Goal: Transaction & Acquisition: Book appointment/travel/reservation

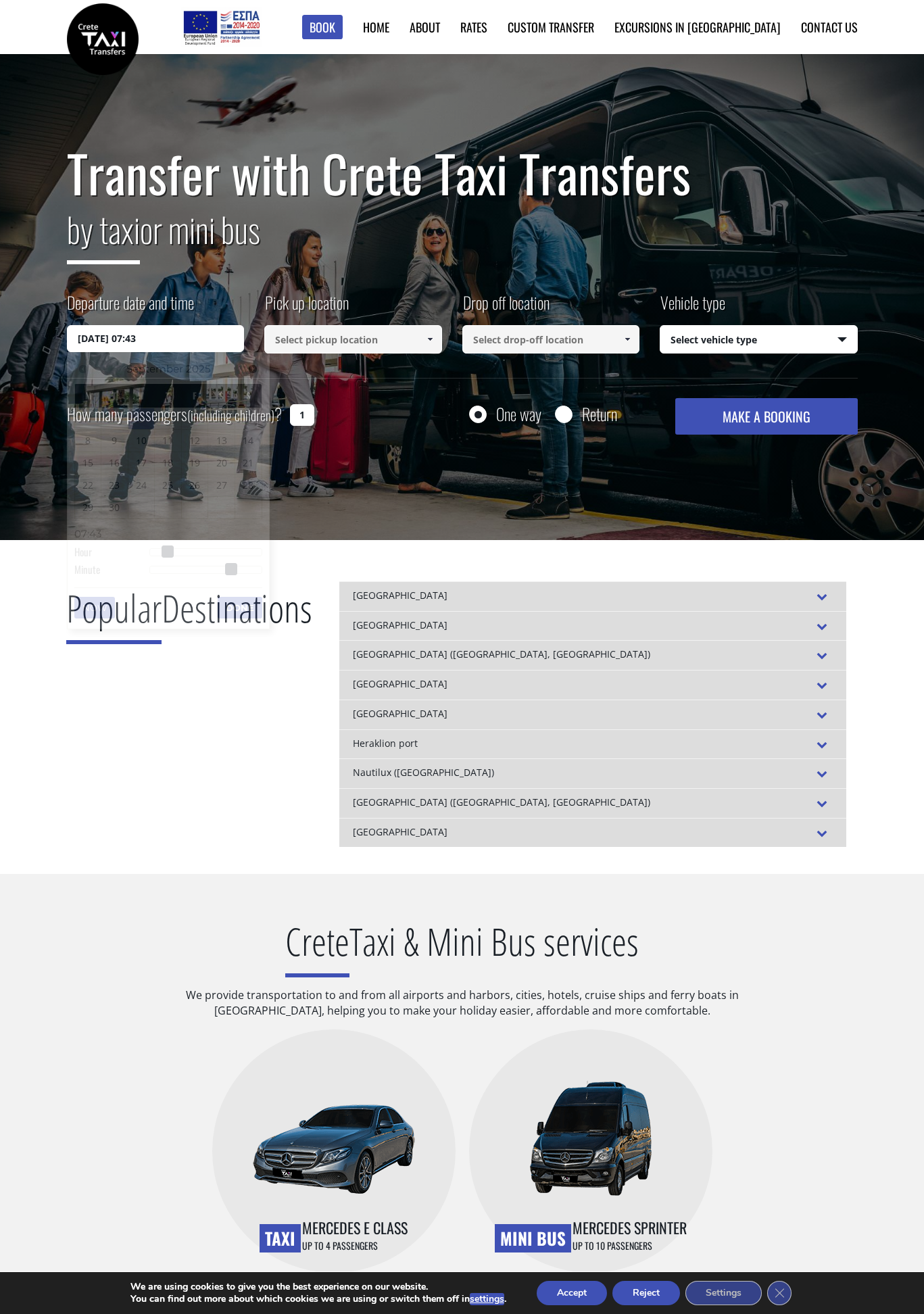
click at [206, 340] on input "[DATE] 07:43" at bounding box center [156, 338] width 178 height 27
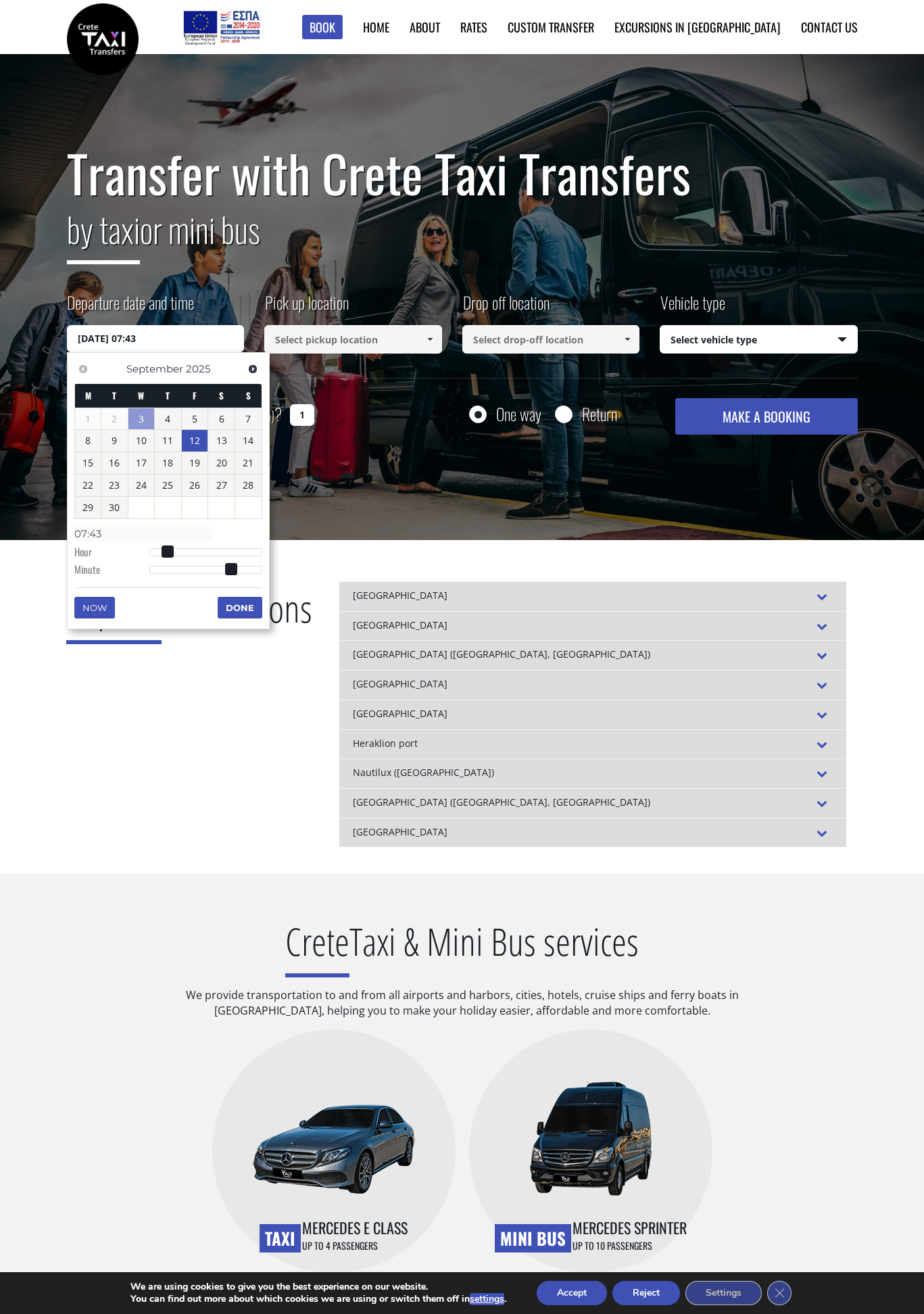
click at [204, 444] on link "12" at bounding box center [195, 441] width 26 height 22
type input "12/09/2025 01:00"
type input "01:00"
type input "12/09/2025 02:00"
type input "02:00"
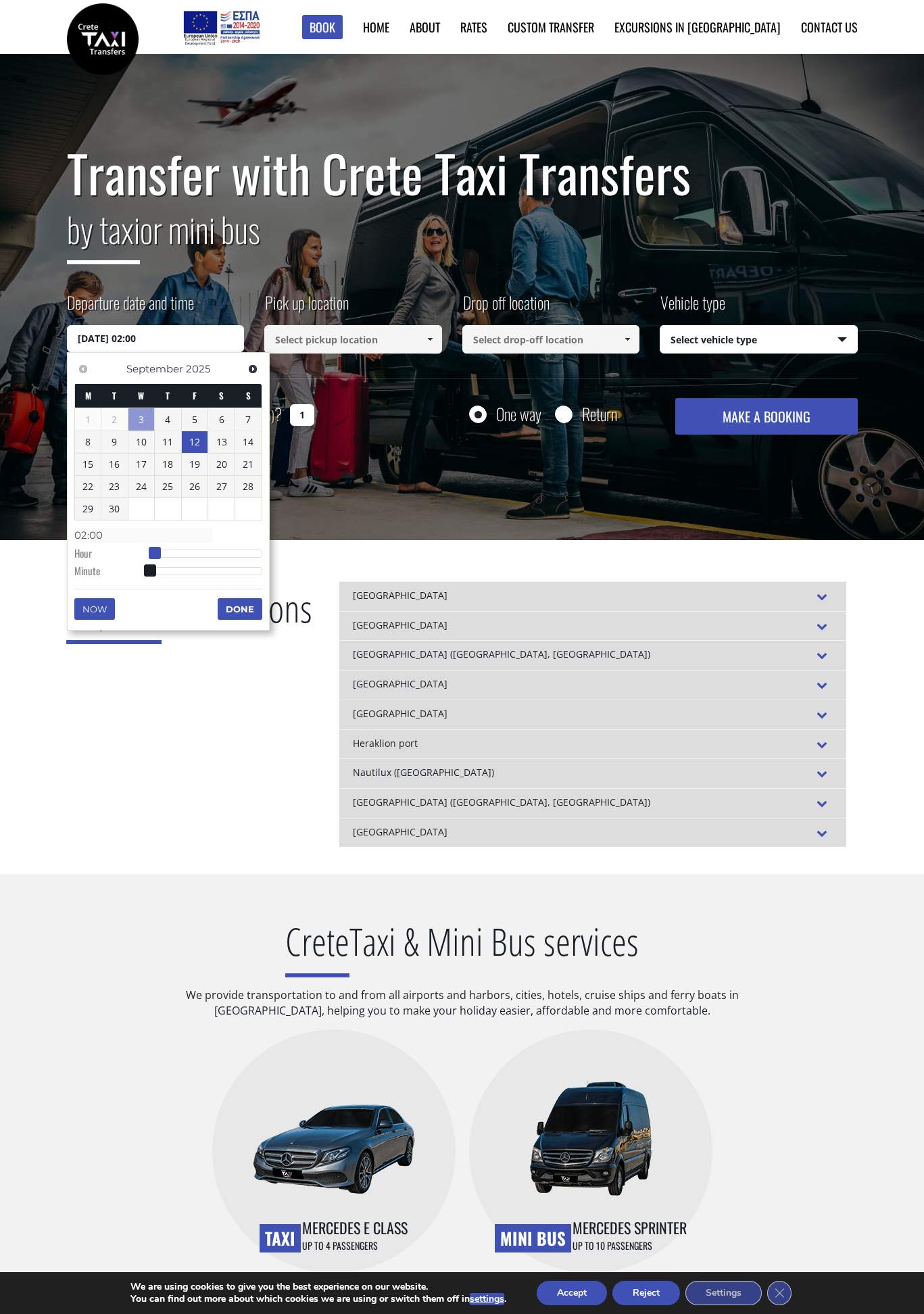
type input "12/09/2025 03:00"
type input "03:00"
type input "12/09/2025 04:00"
type input "04:00"
type input "12/09/2025 05:00"
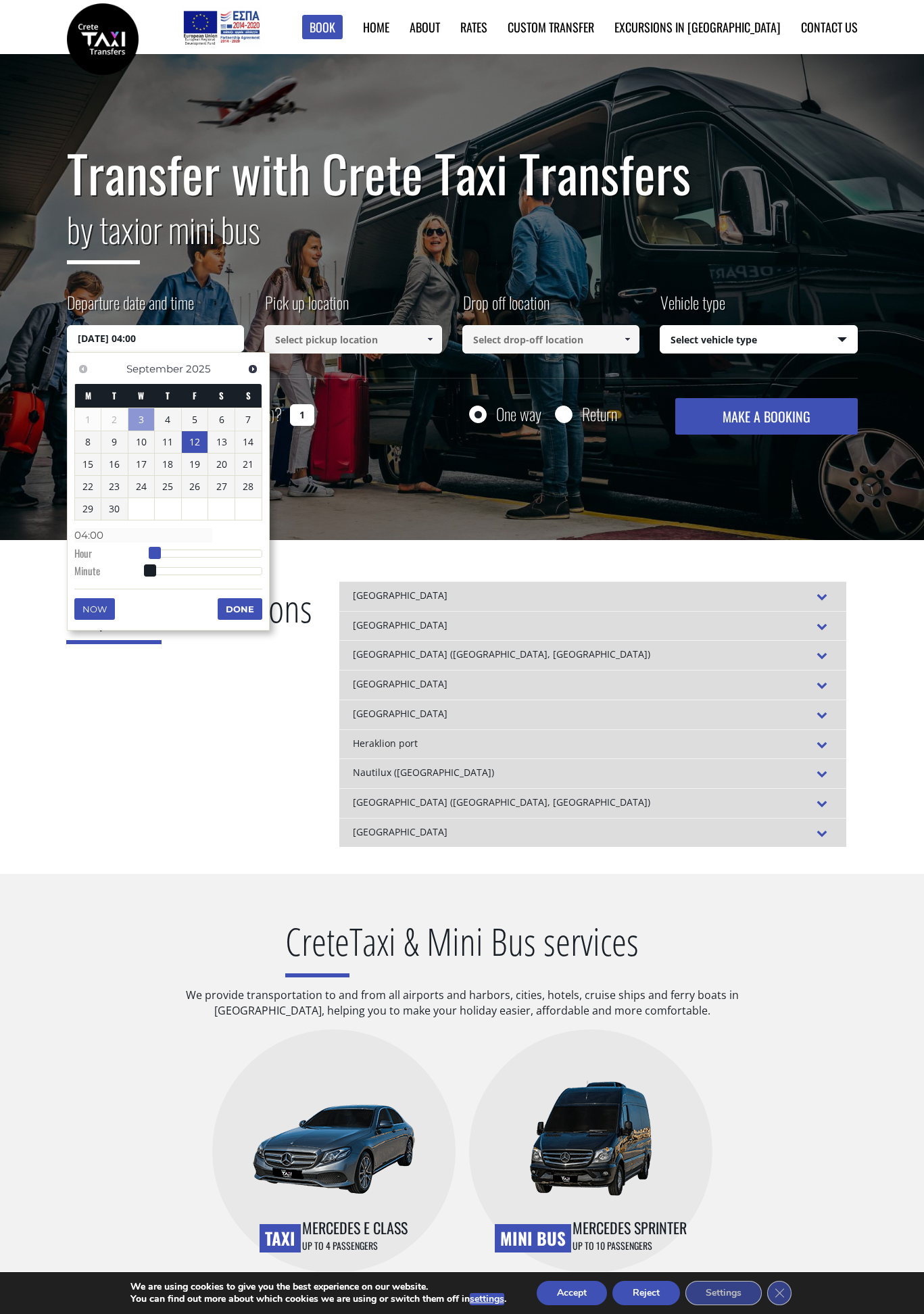
type input "05:00"
type input "12/09/2025 06:00"
type input "06:00"
type input "12/09/2025 07:00"
type input "07:00"
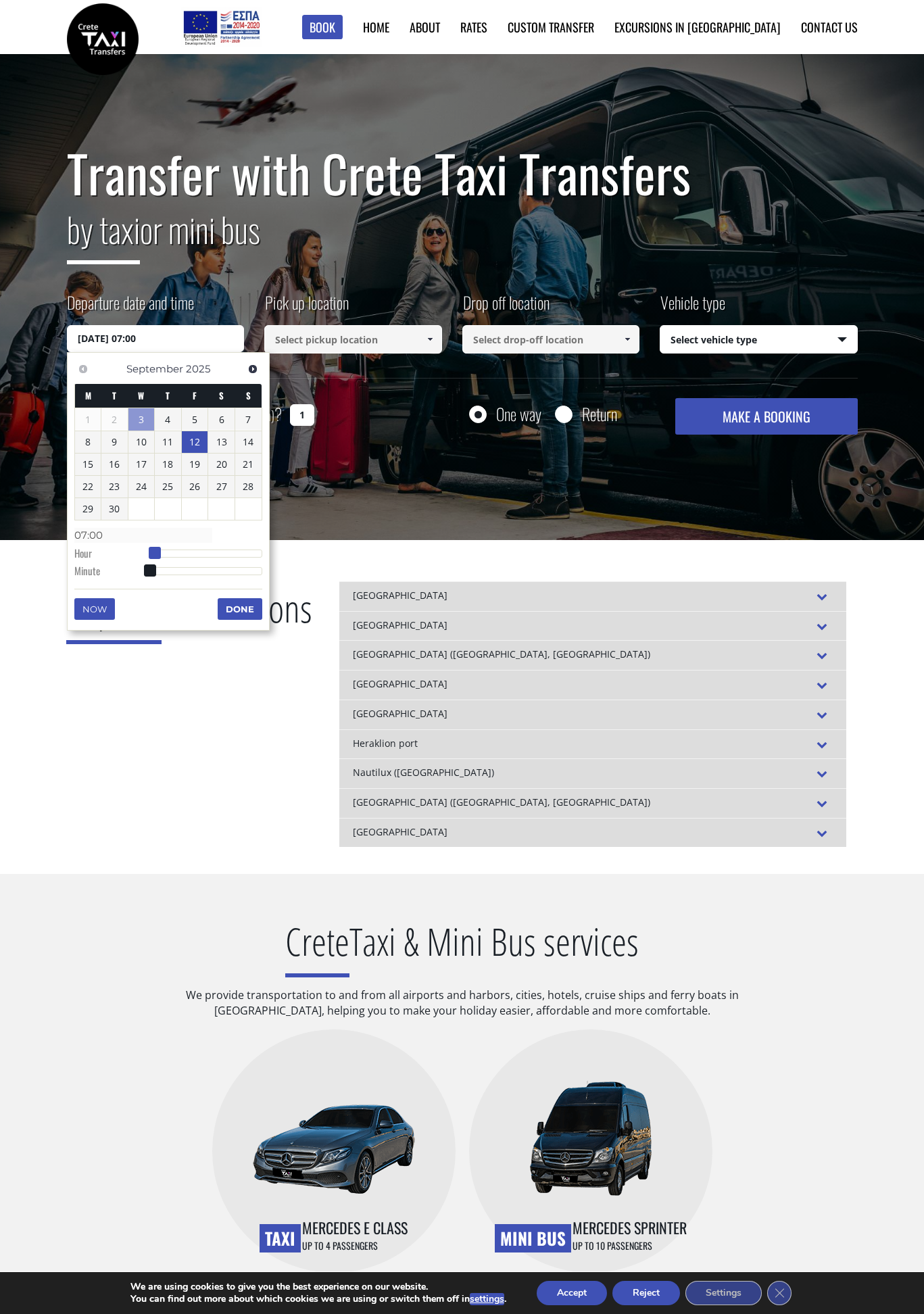
type input "12/09/2025 08:00"
type input "08:00"
type input "12/09/2025 09:00"
type input "09:00"
drag, startPoint x: 153, startPoint y: 552, endPoint x: 195, endPoint y: 549, distance: 42.1
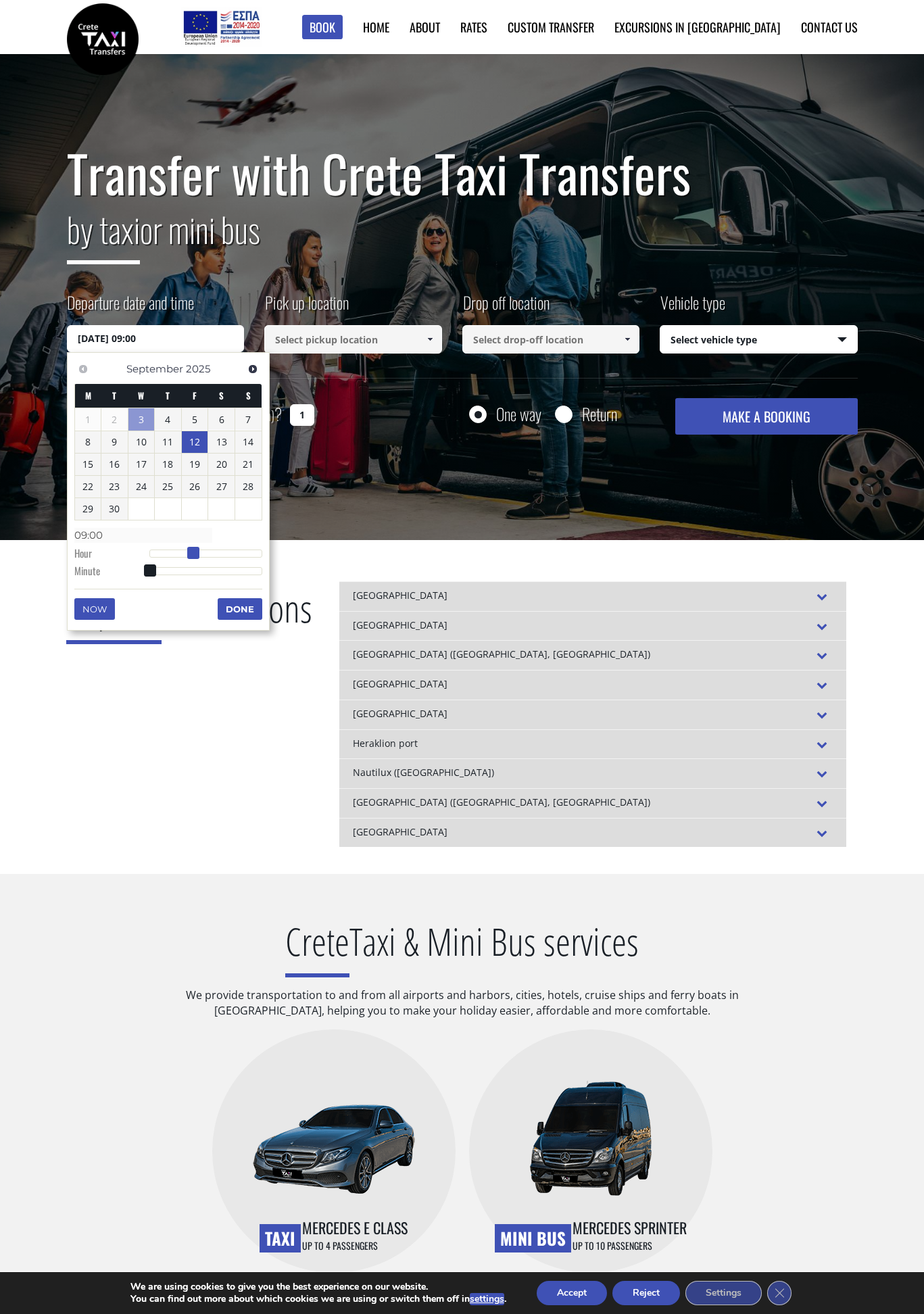
click at [195, 549] on span at bounding box center [193, 553] width 12 height 12
type input "12/09/2025 09:01"
type input "09:01"
type input "12/09/2025 09:03"
type input "09:03"
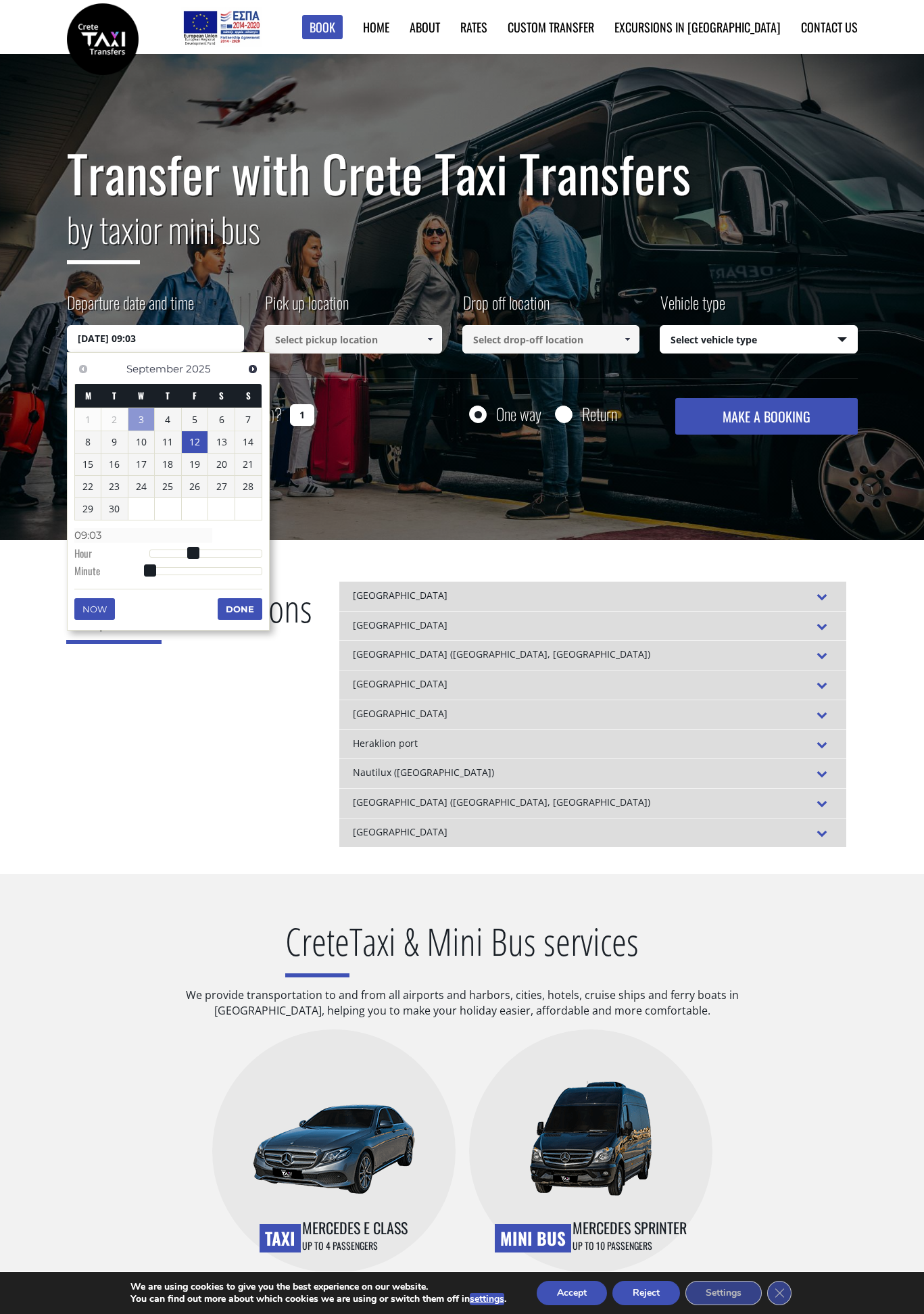
type input "12/09/2025 09:05"
type input "09:05"
type input "12/09/2025 09:06"
type input "09:06"
type input "12/09/2025 09:08"
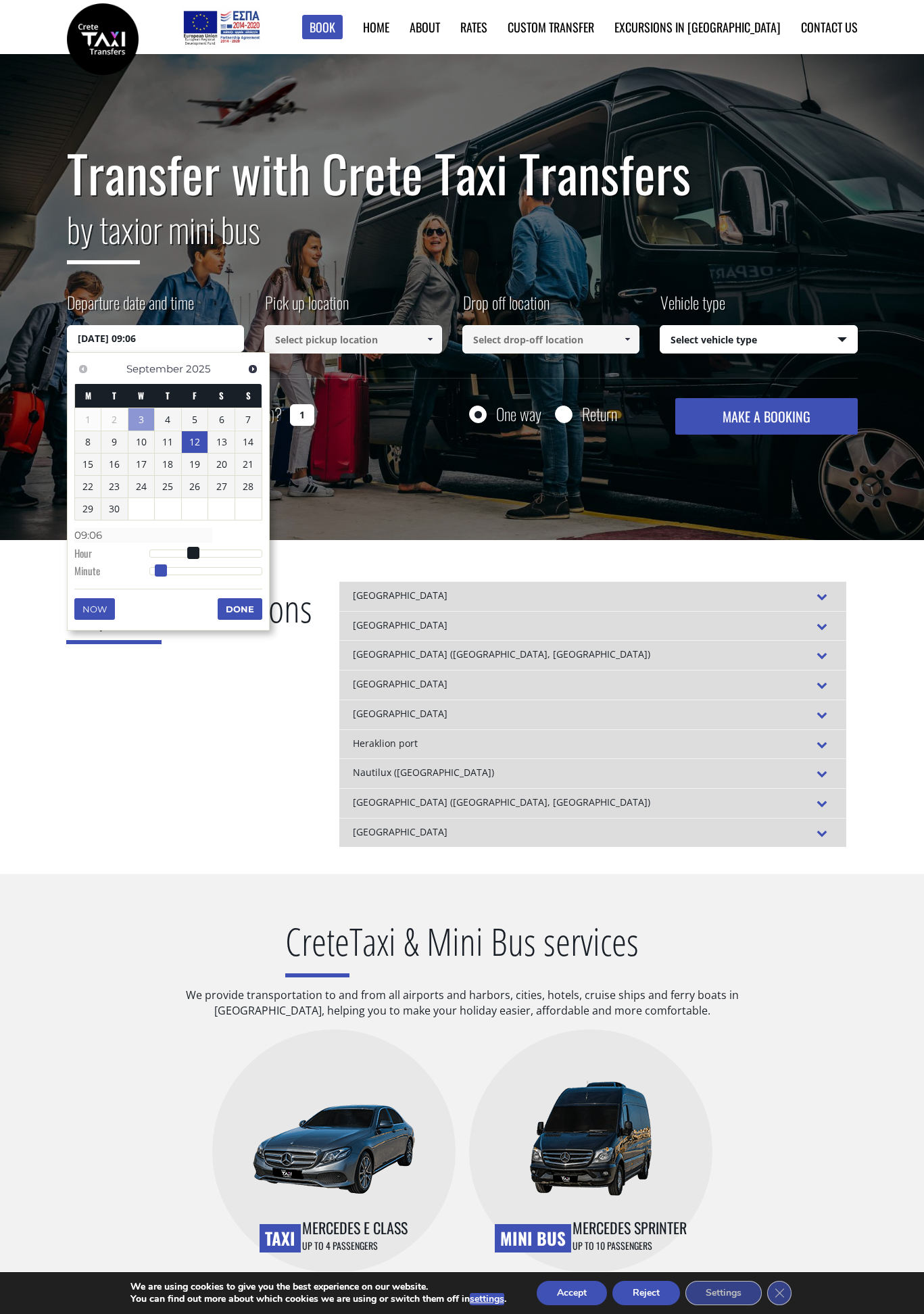
type input "09:08"
type input "12/09/2025 09:11"
type input "09:11"
type input "12/09/2025 09:13"
type input "09:13"
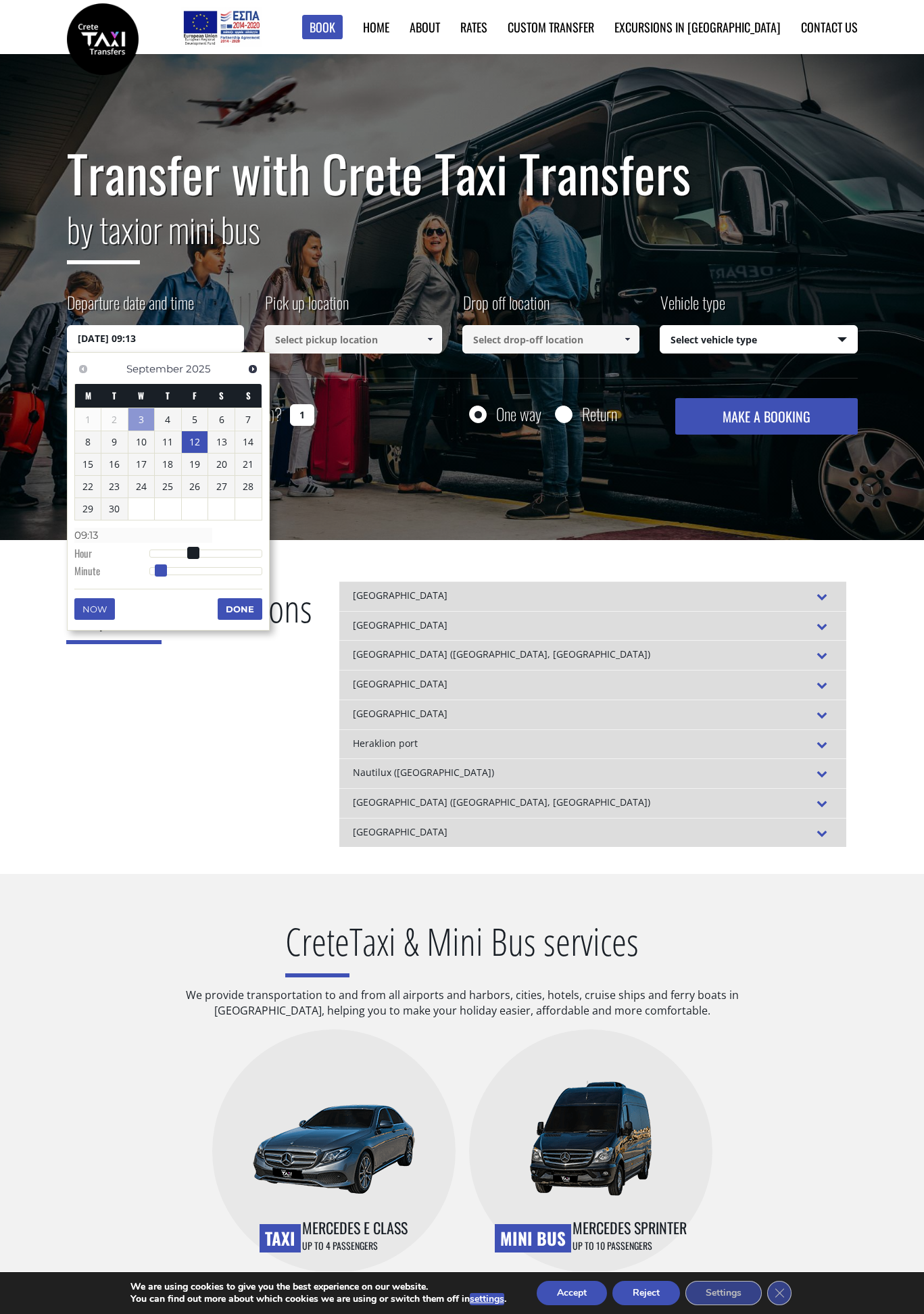
type input "12/09/2025 09:18"
type input "09:18"
type input "12/09/2025 09:20"
type input "09:20"
type input "12/09/2025 09:22"
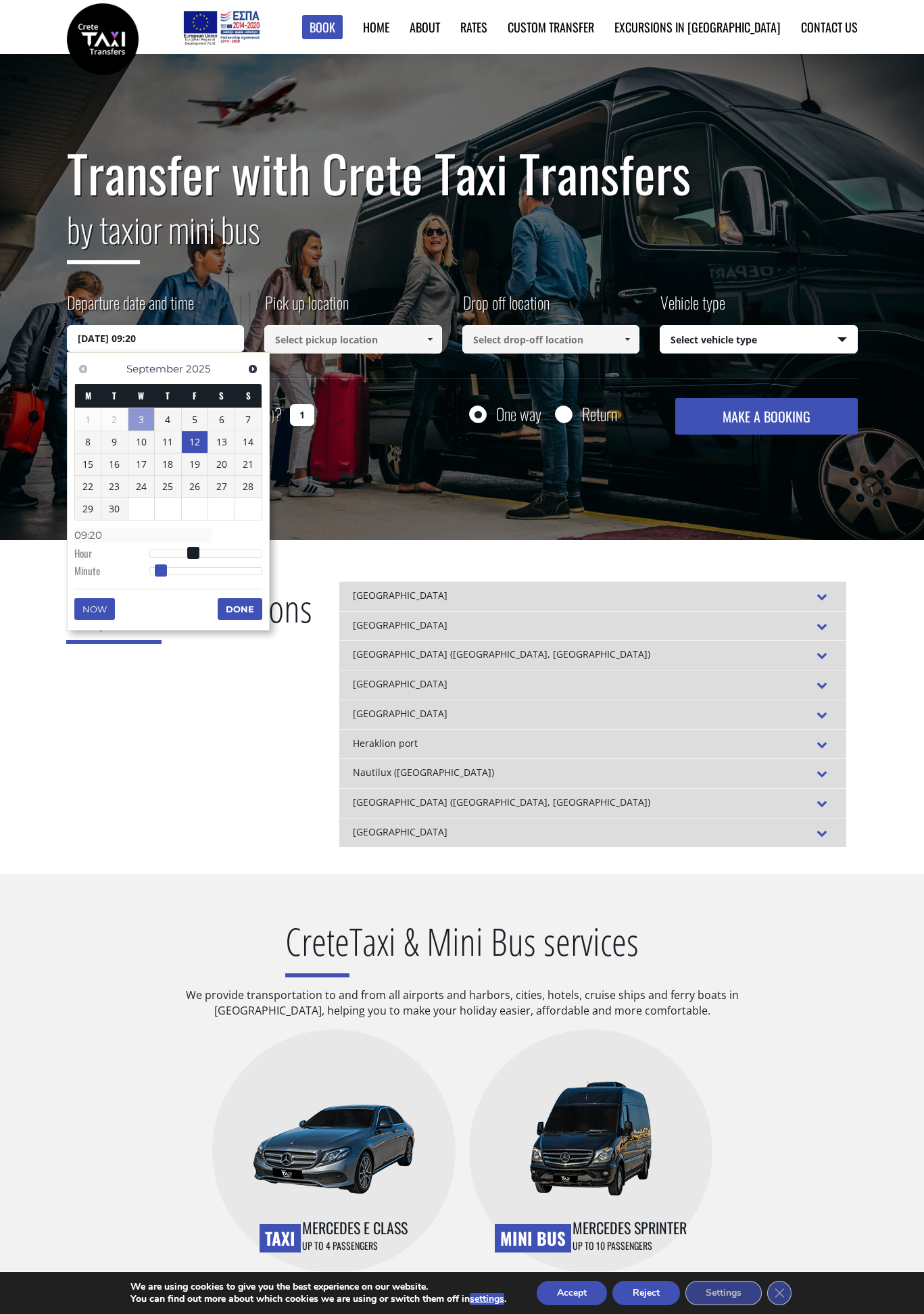
type input "09:22"
type input "12/09/2025 09:25"
type input "09:25"
type input "12/09/2025 09:29"
type input "09:29"
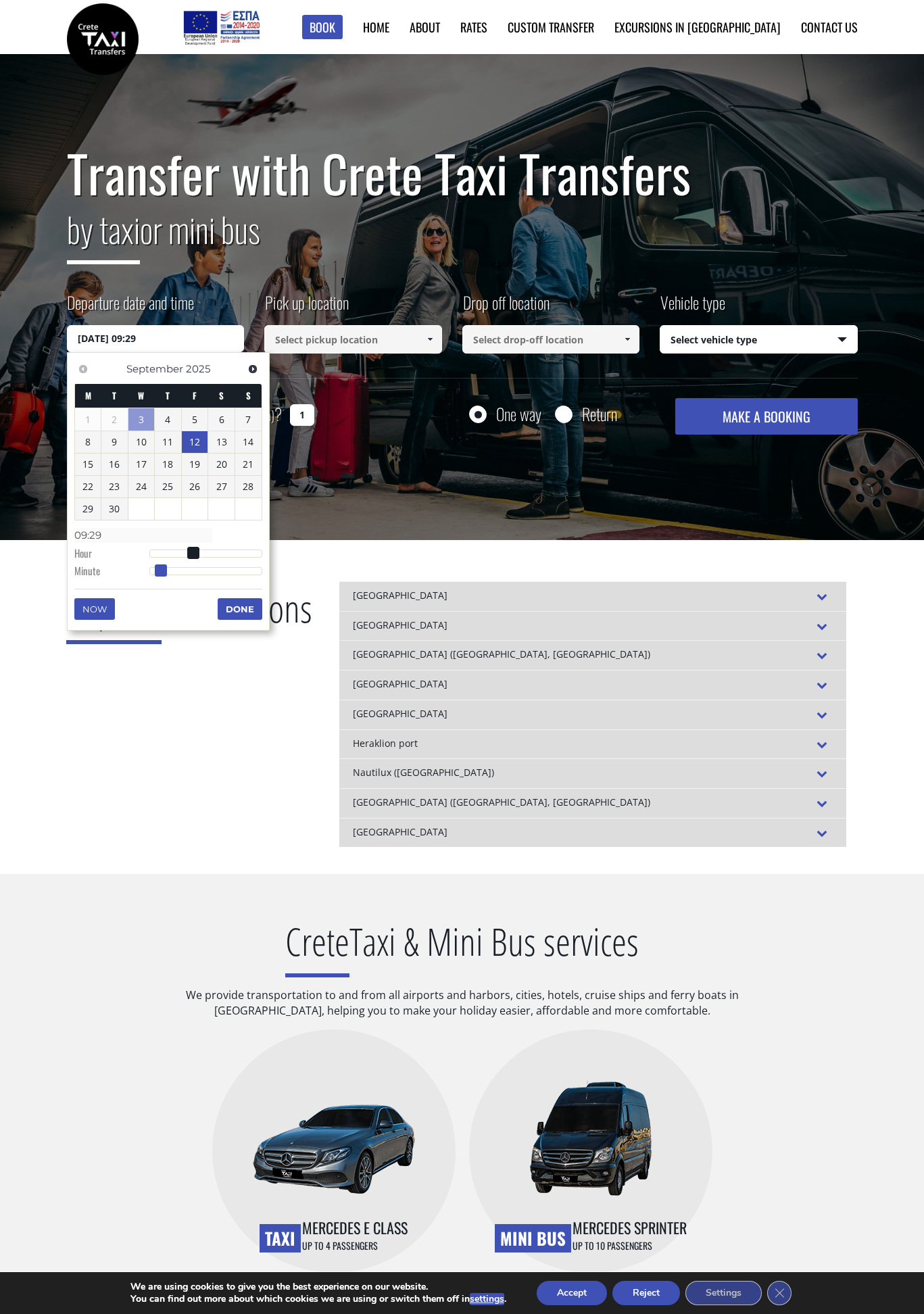
type input "12/09/2025 09:30"
type input "09:30"
type input "12/09/2025 09:29"
type input "09:29"
type input "12/09/2025 09:28"
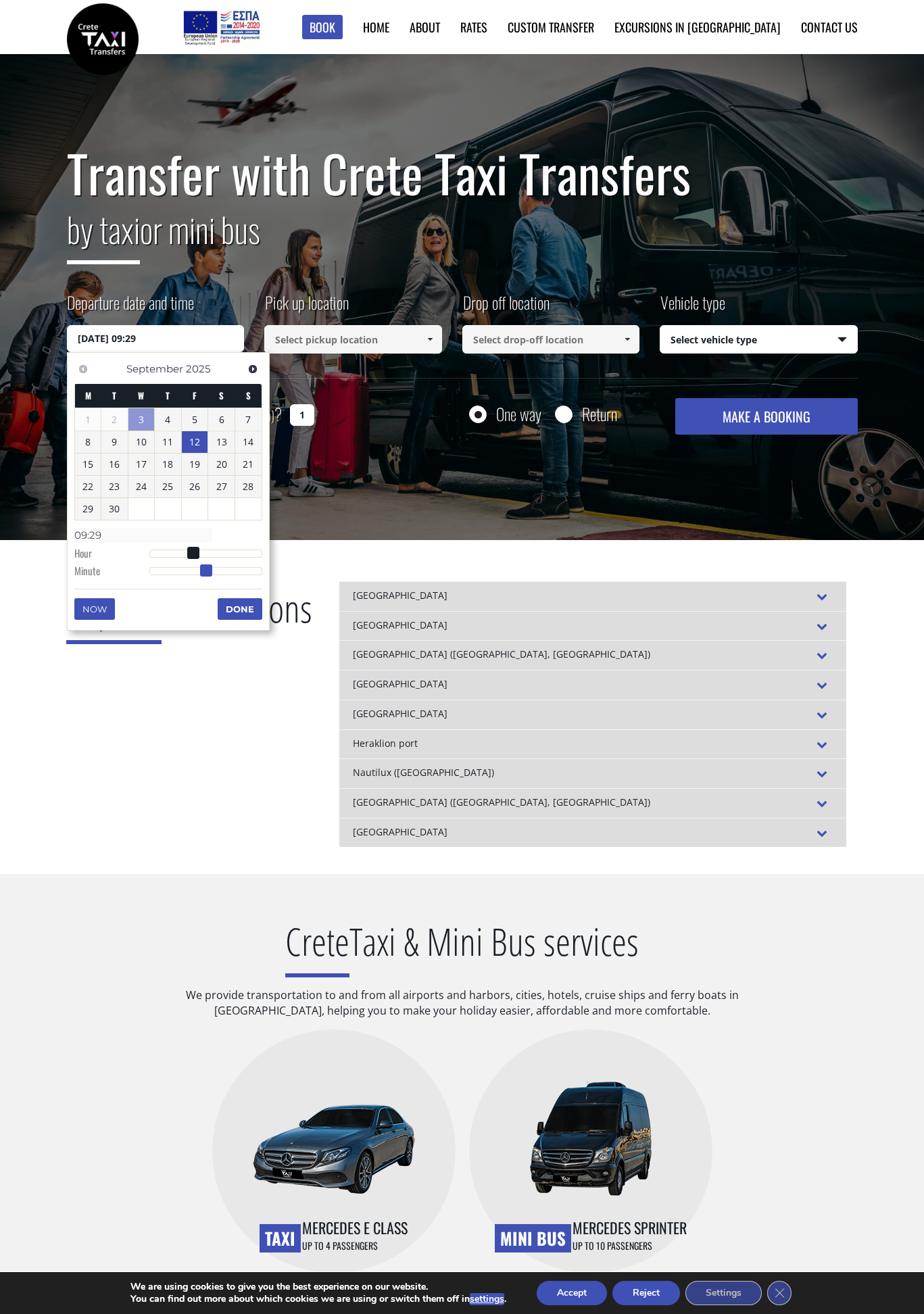
type input "09:28"
type input "12/09/2025 09:27"
type input "09:27"
type input "12/09/2025 09:26"
type input "09:26"
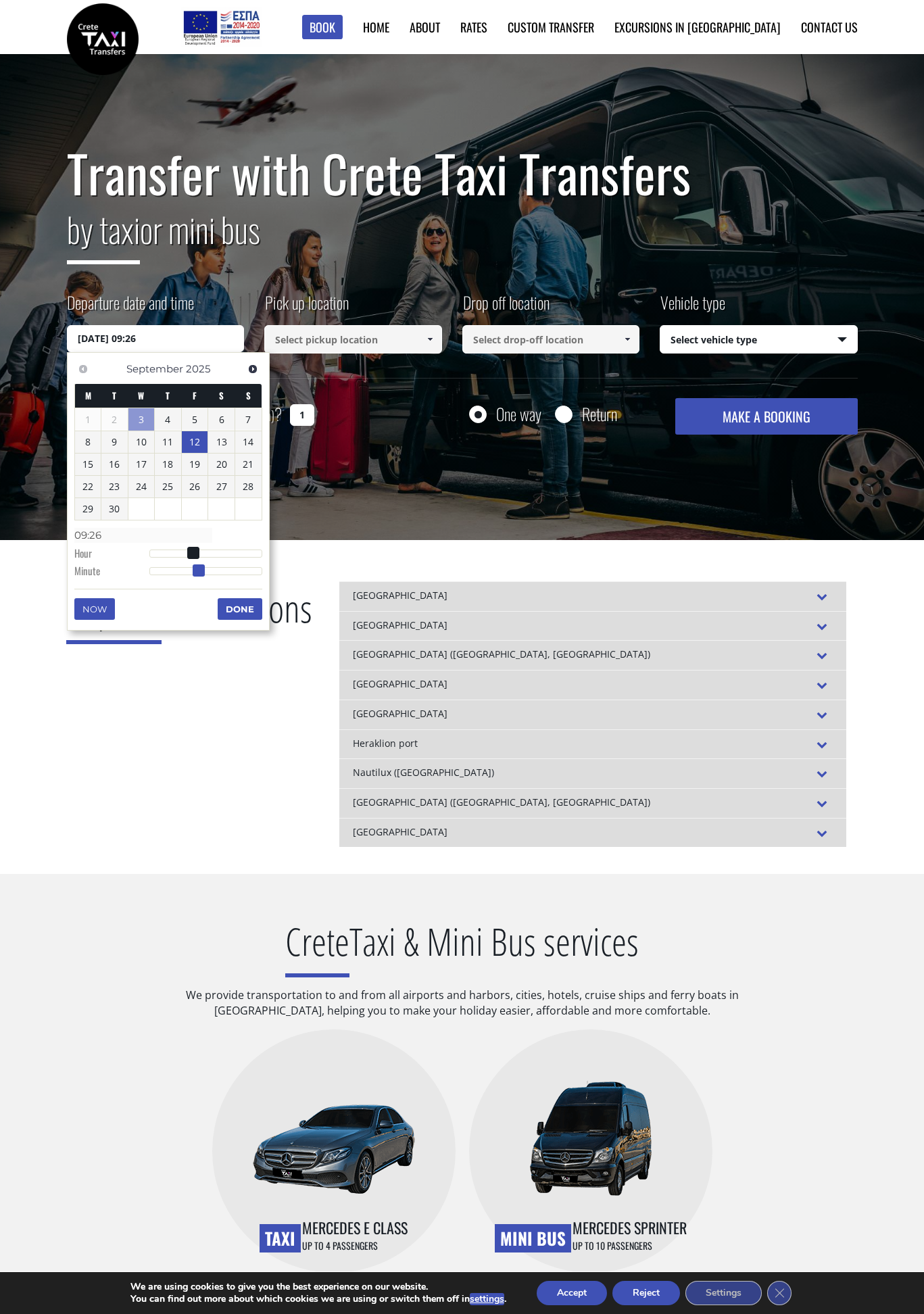
type input "12/09/2025 09:25"
type input "09:25"
type input "12/09/2025 09:24"
type input "09:24"
type input "12/09/2025 09:23"
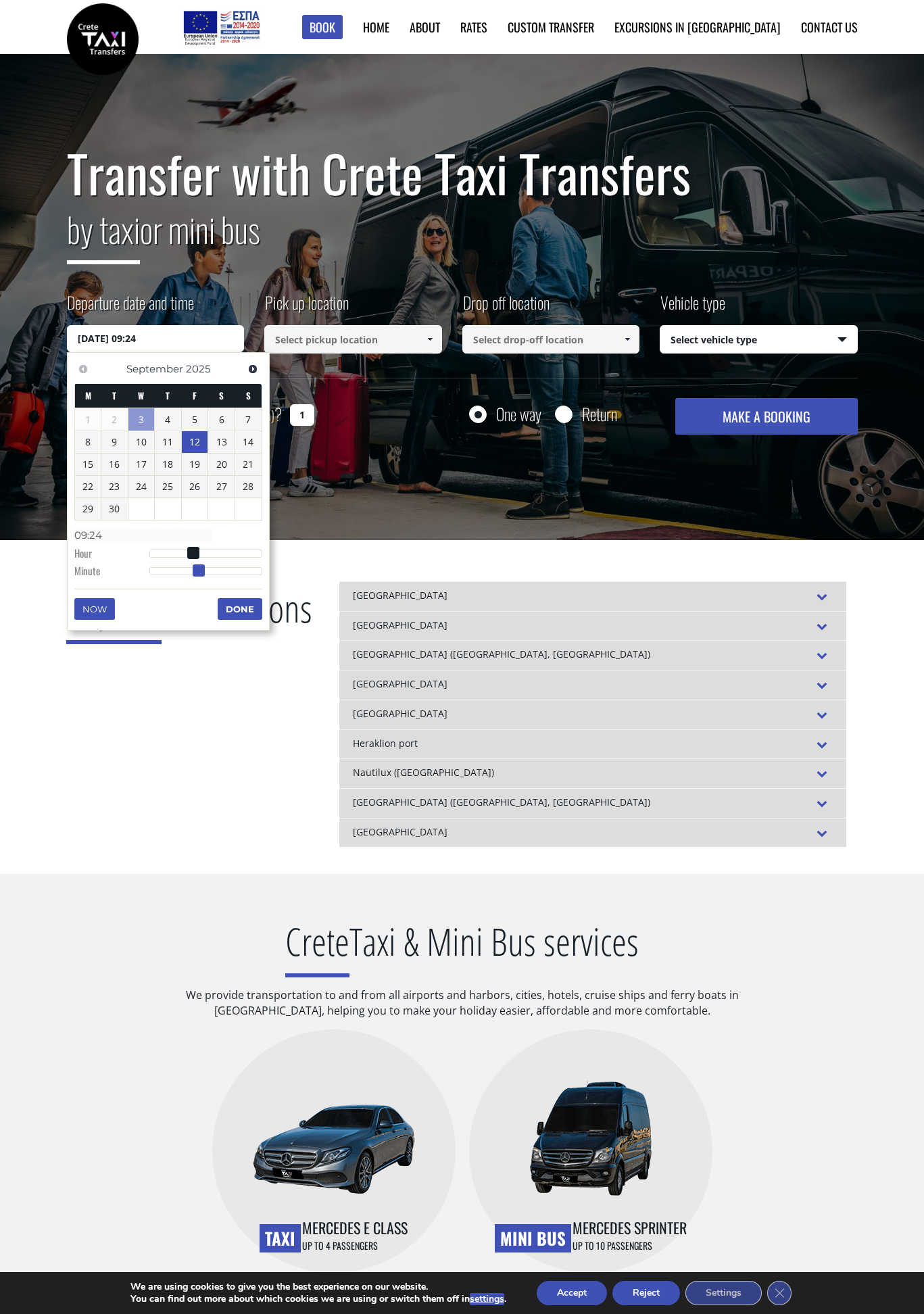
type input "09:23"
drag, startPoint x: 152, startPoint y: 572, endPoint x: 195, endPoint y: 569, distance: 43.1
click at [195, 569] on span at bounding box center [193, 570] width 12 height 12
type input "12/09/2025 08:23"
type input "08:23"
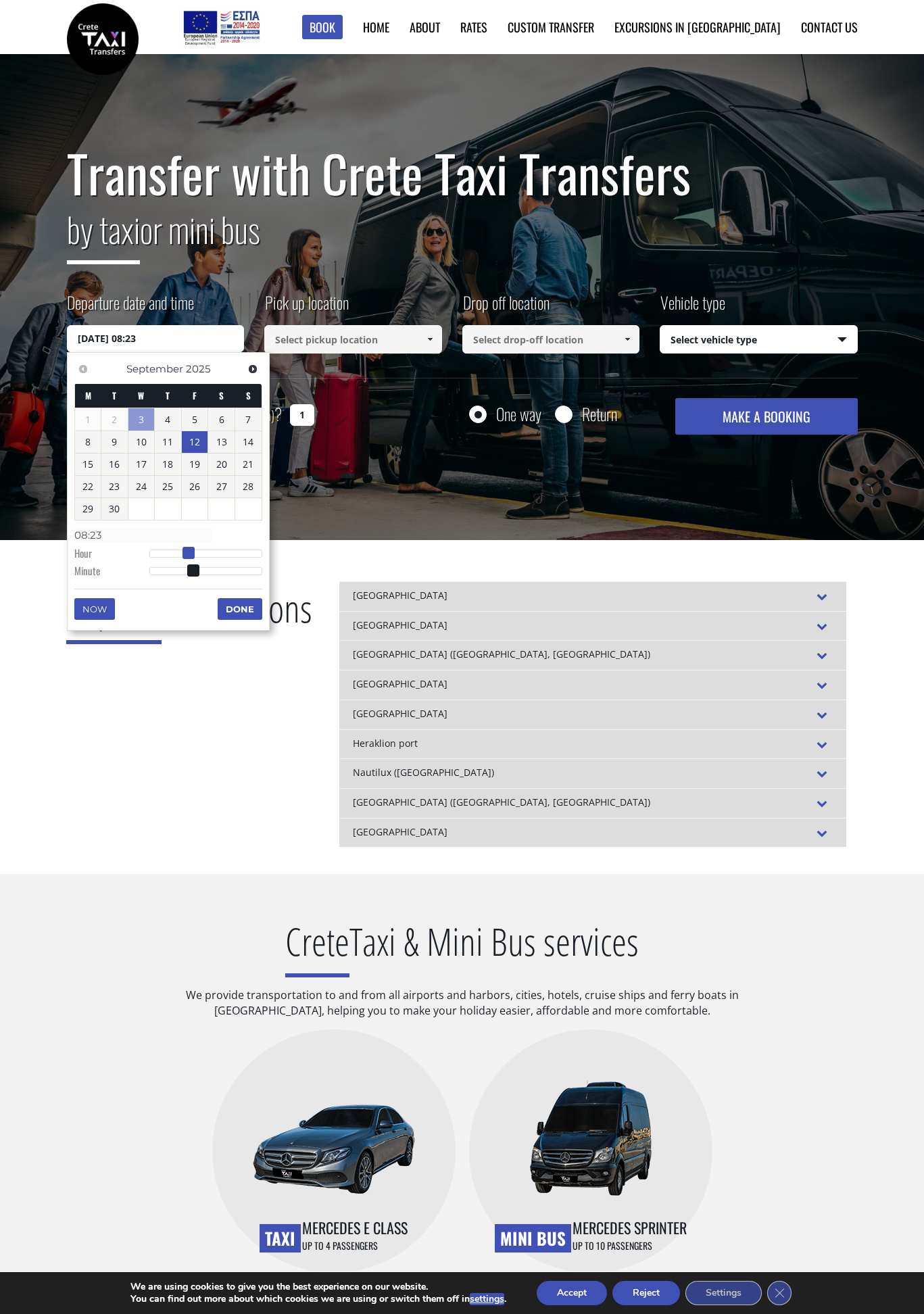
type input "12/09/2025 09:23"
type input "09:23"
type input "12/09/2025 08:23"
type input "08:23"
type input "12/09/2025 07:23"
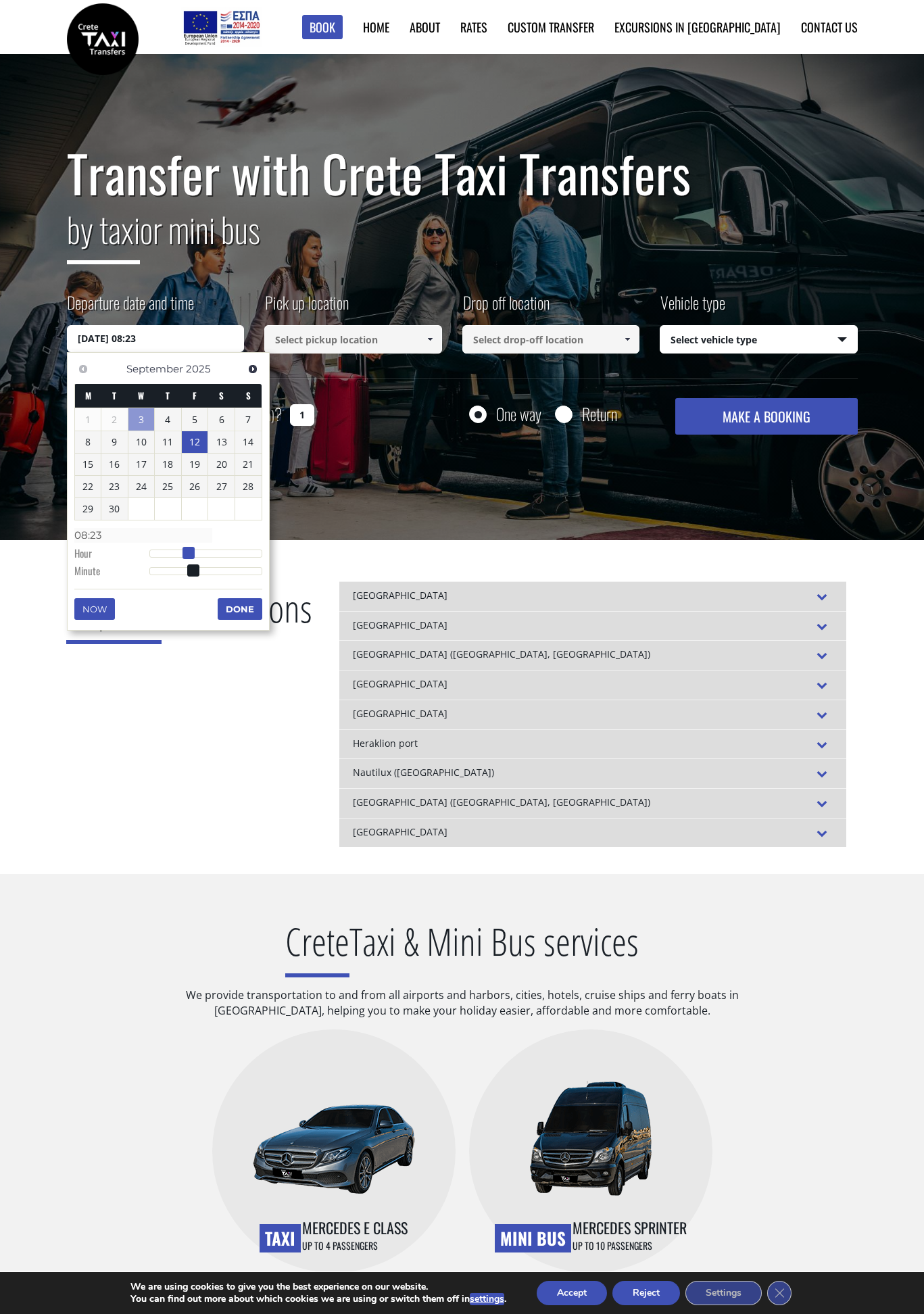
type input "07:23"
type input "12/09/2025 08:23"
type input "08:23"
type input "12/09/2025 07:23"
type input "07:23"
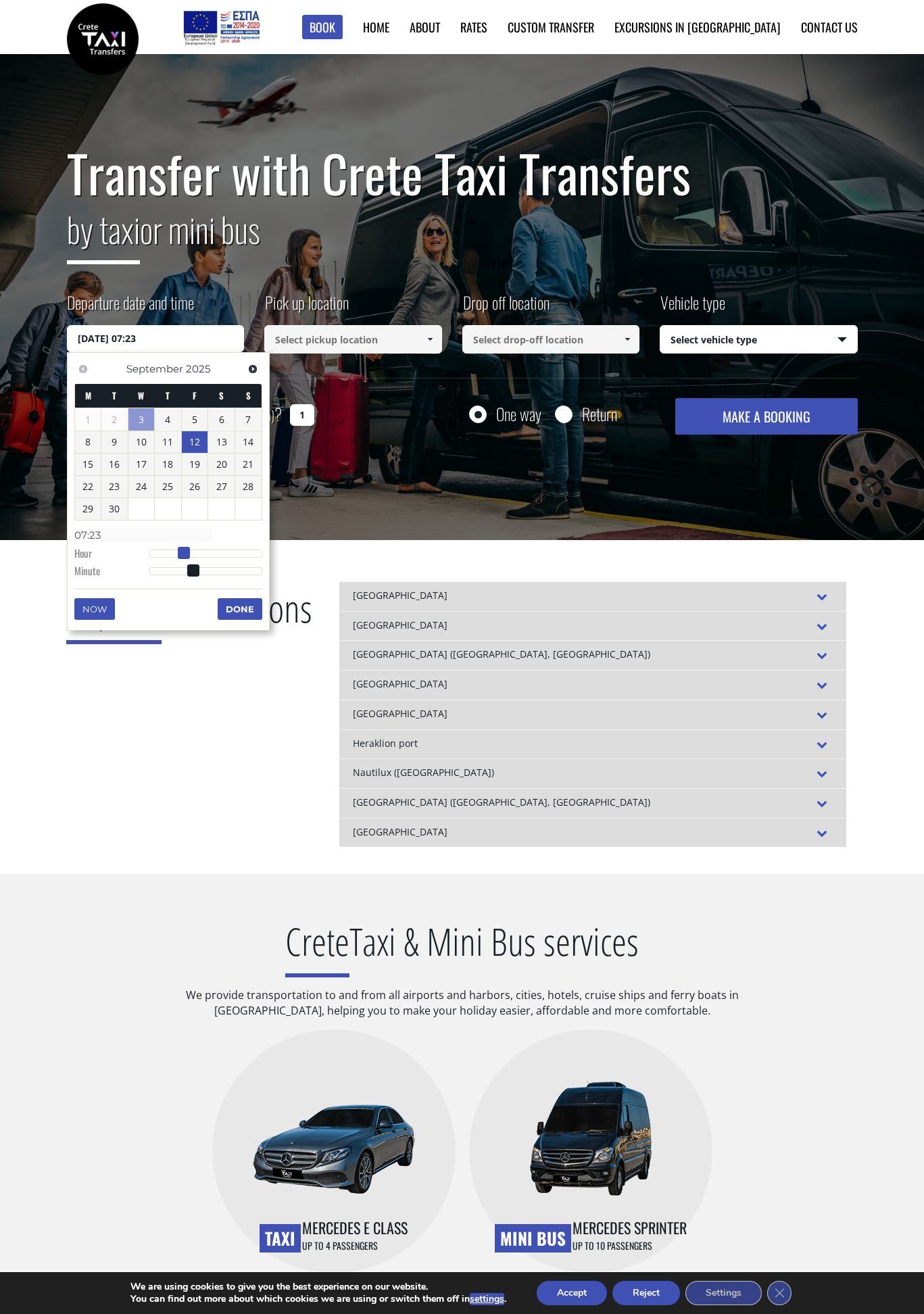
type input "12/09/2025 08:23"
type input "08:23"
type input "12/09/2025 09:23"
type input "09:23"
type input "12/09/2025 10:23"
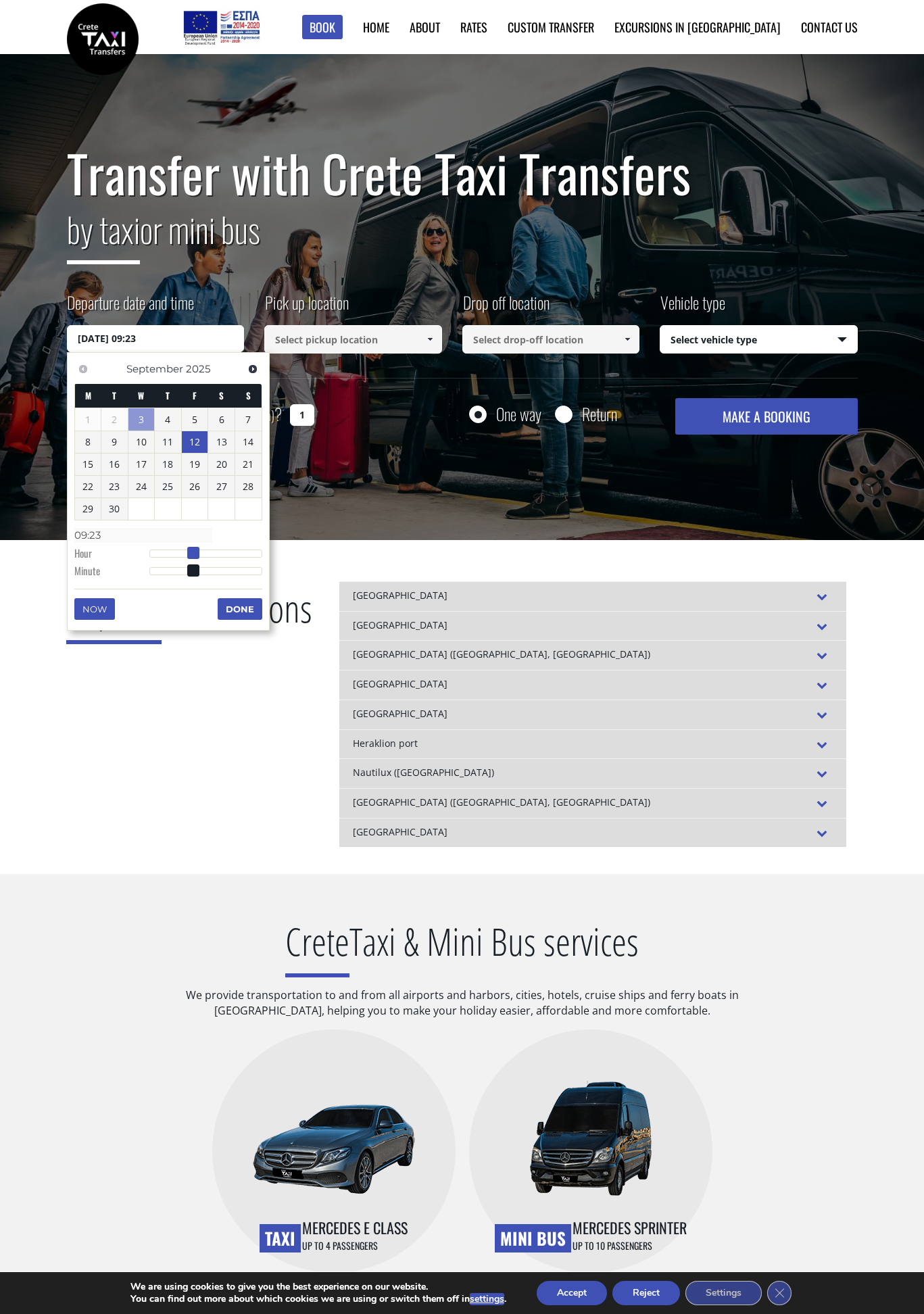
type input "10:23"
type input "12/09/2025 09:23"
type input "09:23"
type input "12/09/2025 08:23"
type input "08:23"
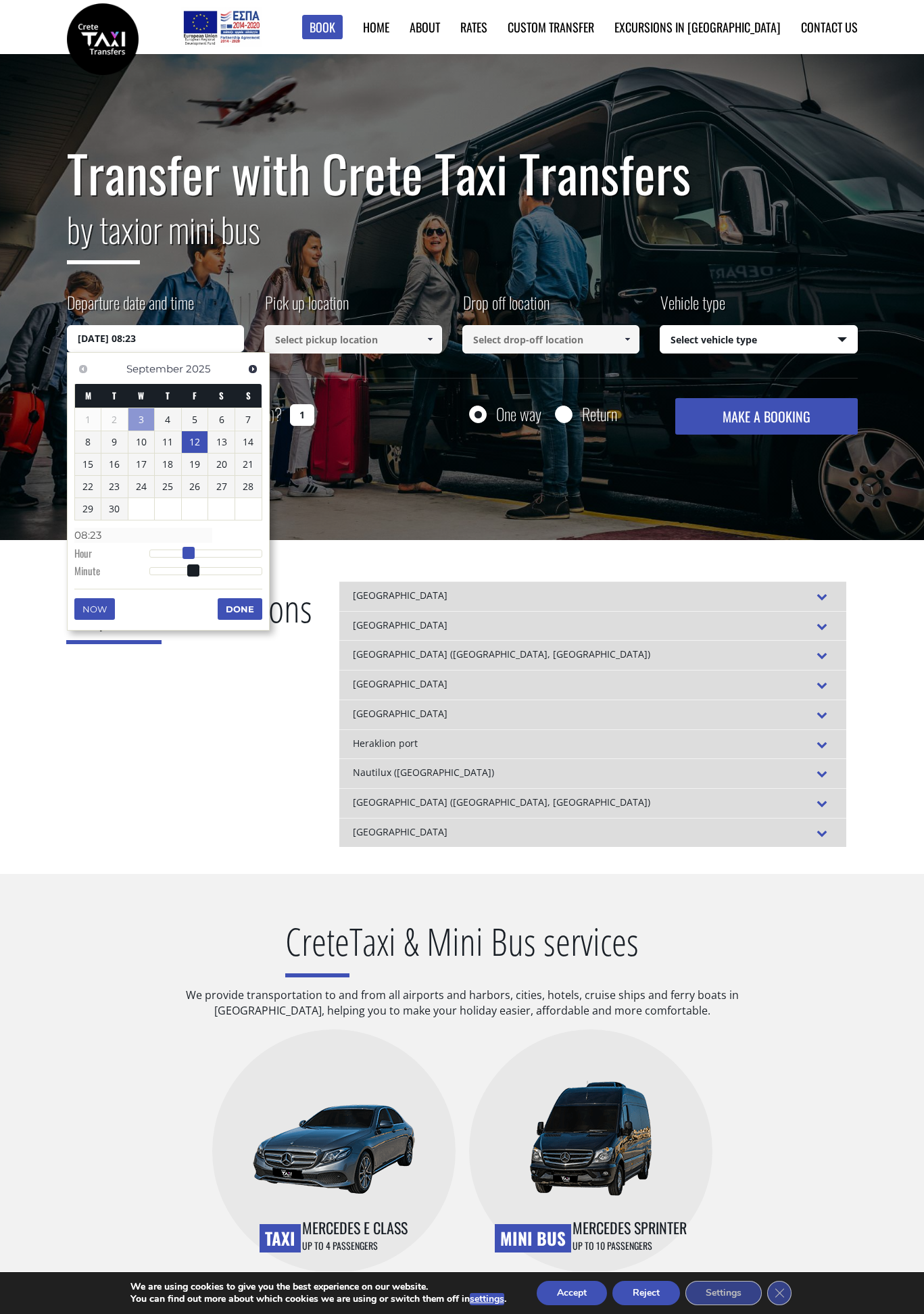
type input "12/09/2025 07:23"
type input "07:23"
type input "12/09/2025 08:23"
type input "08:23"
type input "12/09/2025 09:23"
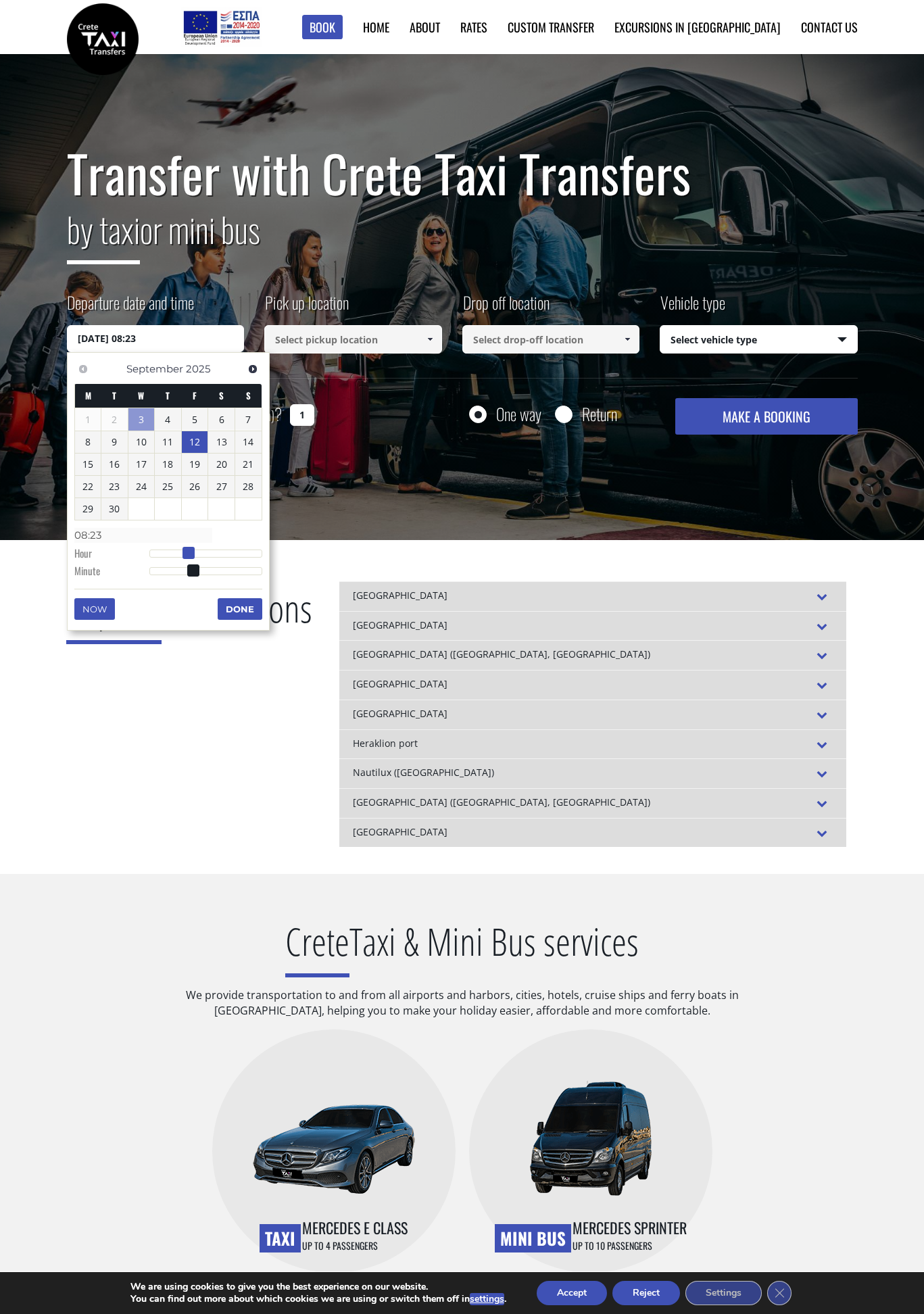
type input "09:23"
type input "12/09/2025 10:23"
type input "10:23"
type input "12/09/2025 11:23"
type input "11:23"
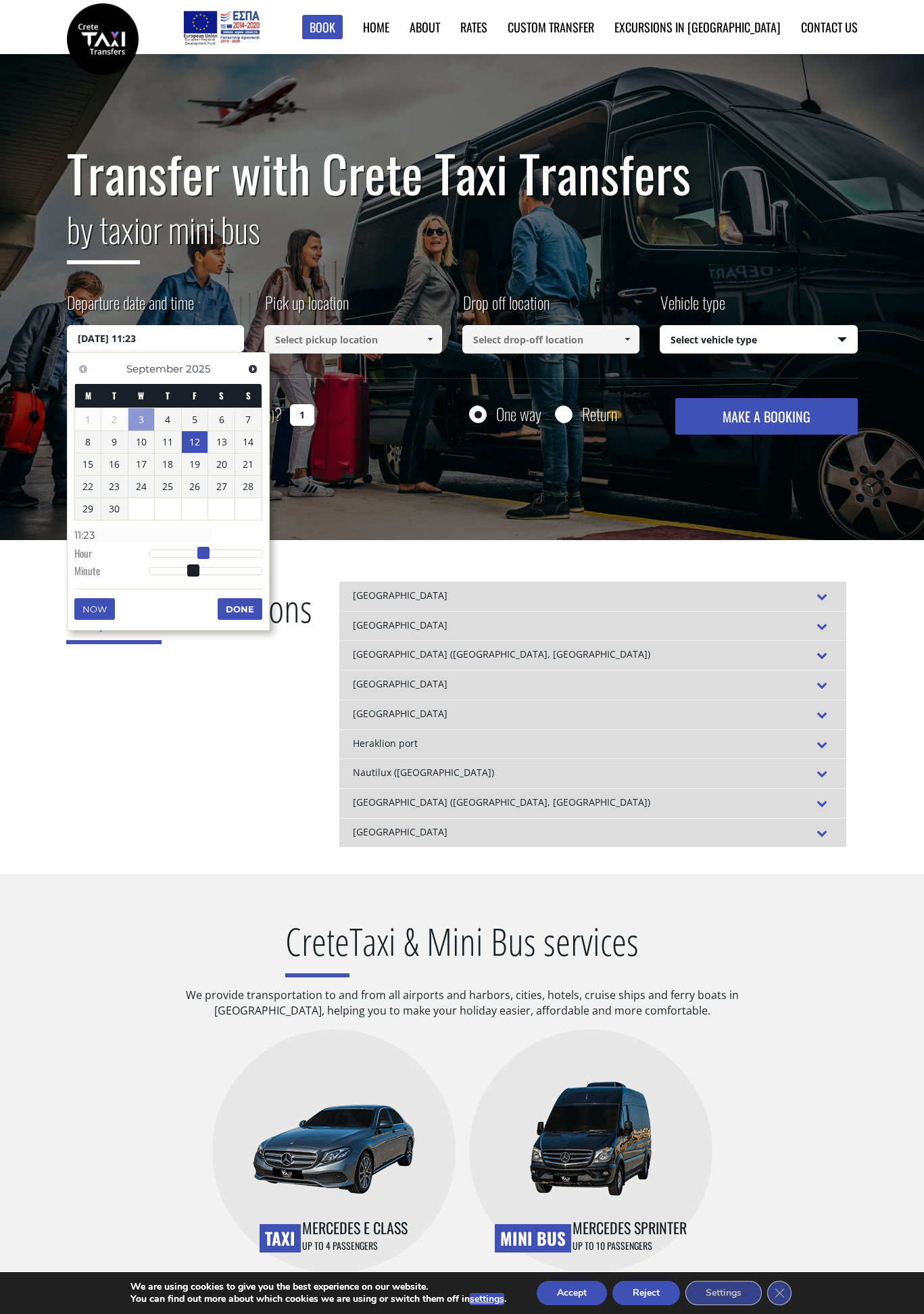
type input "12/09/2025 10:23"
type input "10:23"
type input "12/09/2025 09:23"
type input "09:23"
type input "12/09/2025 08:23"
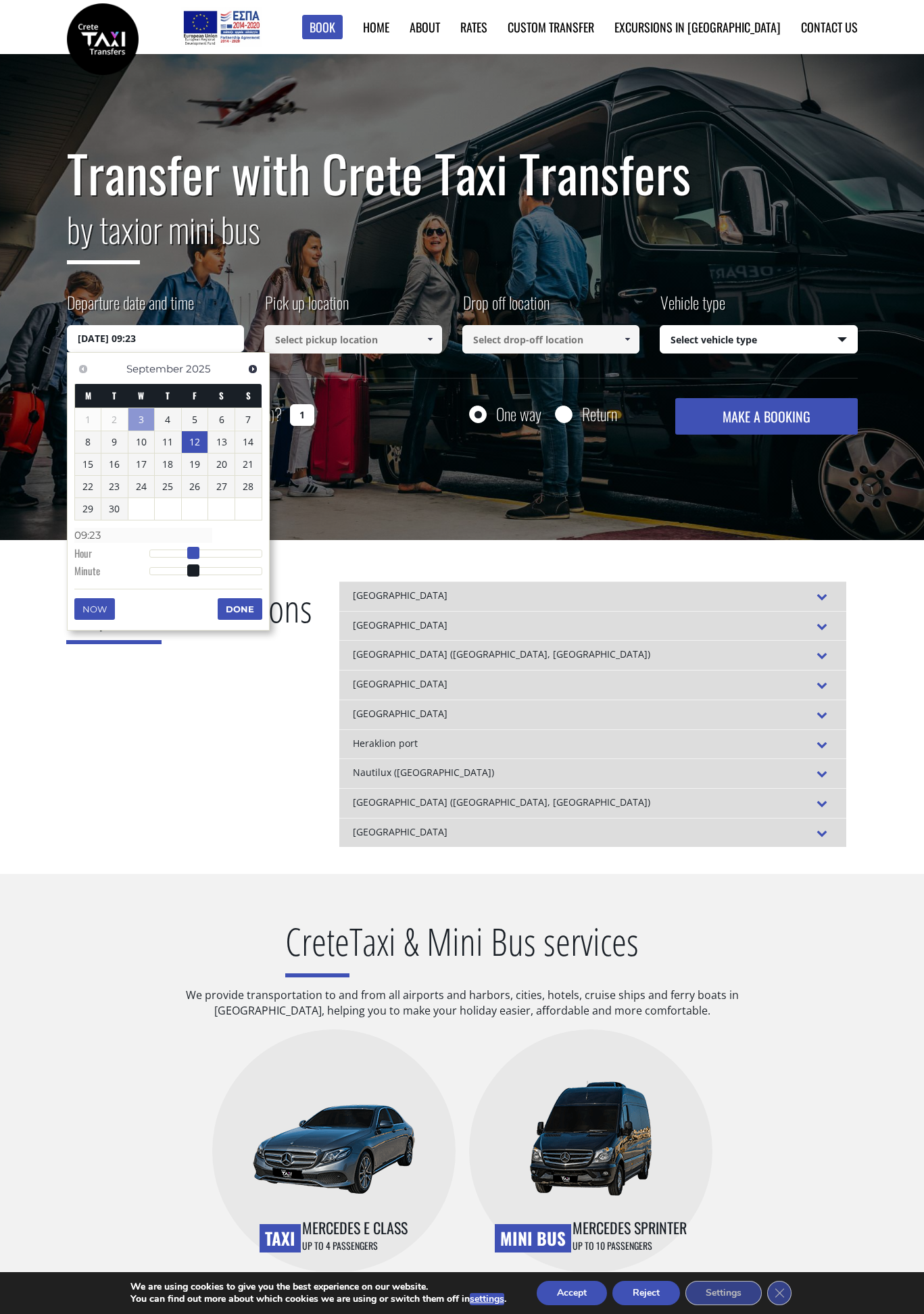
type input "08:23"
type input "12/09/2025 09:23"
type input "09:23"
type input "12/09/2025 08:23"
type input "08:23"
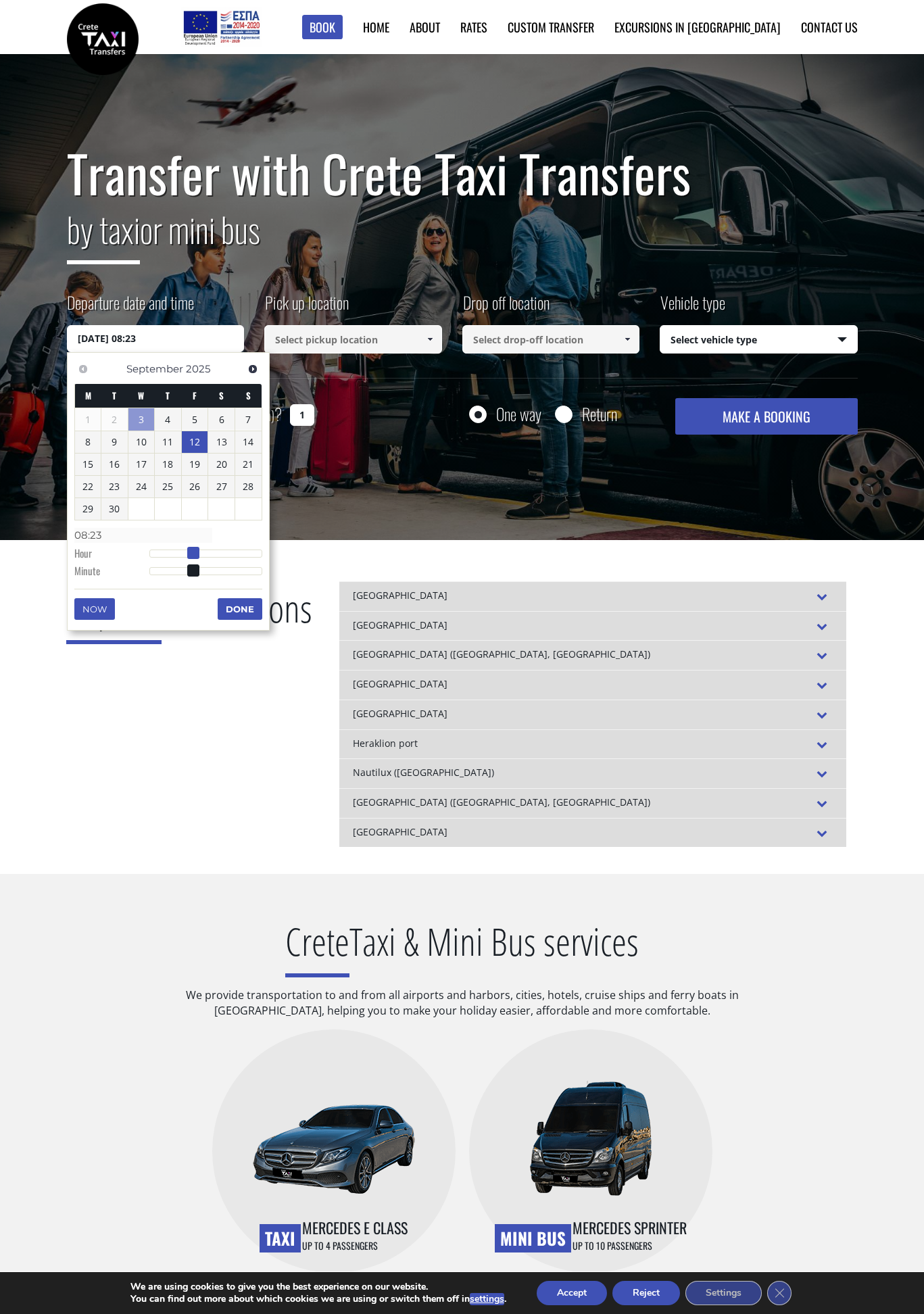
type input "12/09/2025 07:23"
type input "07:23"
type input "12/09/2025 08:23"
type input "08:23"
click at [189, 556] on span at bounding box center [189, 553] width 12 height 12
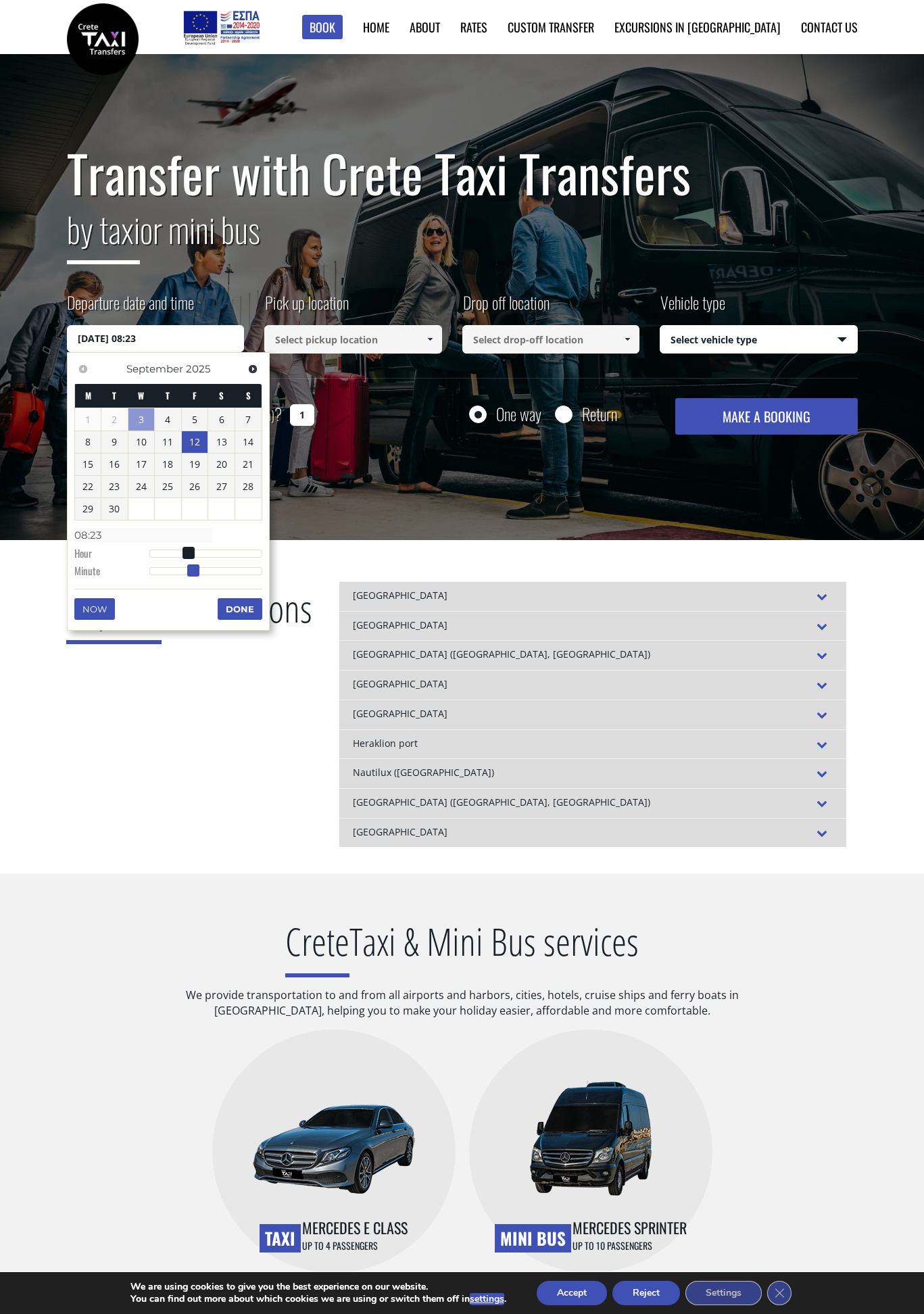
type input "12/09/2025 08:22"
type input "08:22"
type input "12/09/2025 08:21"
type input "08:21"
type input "12/09/2025 08:20"
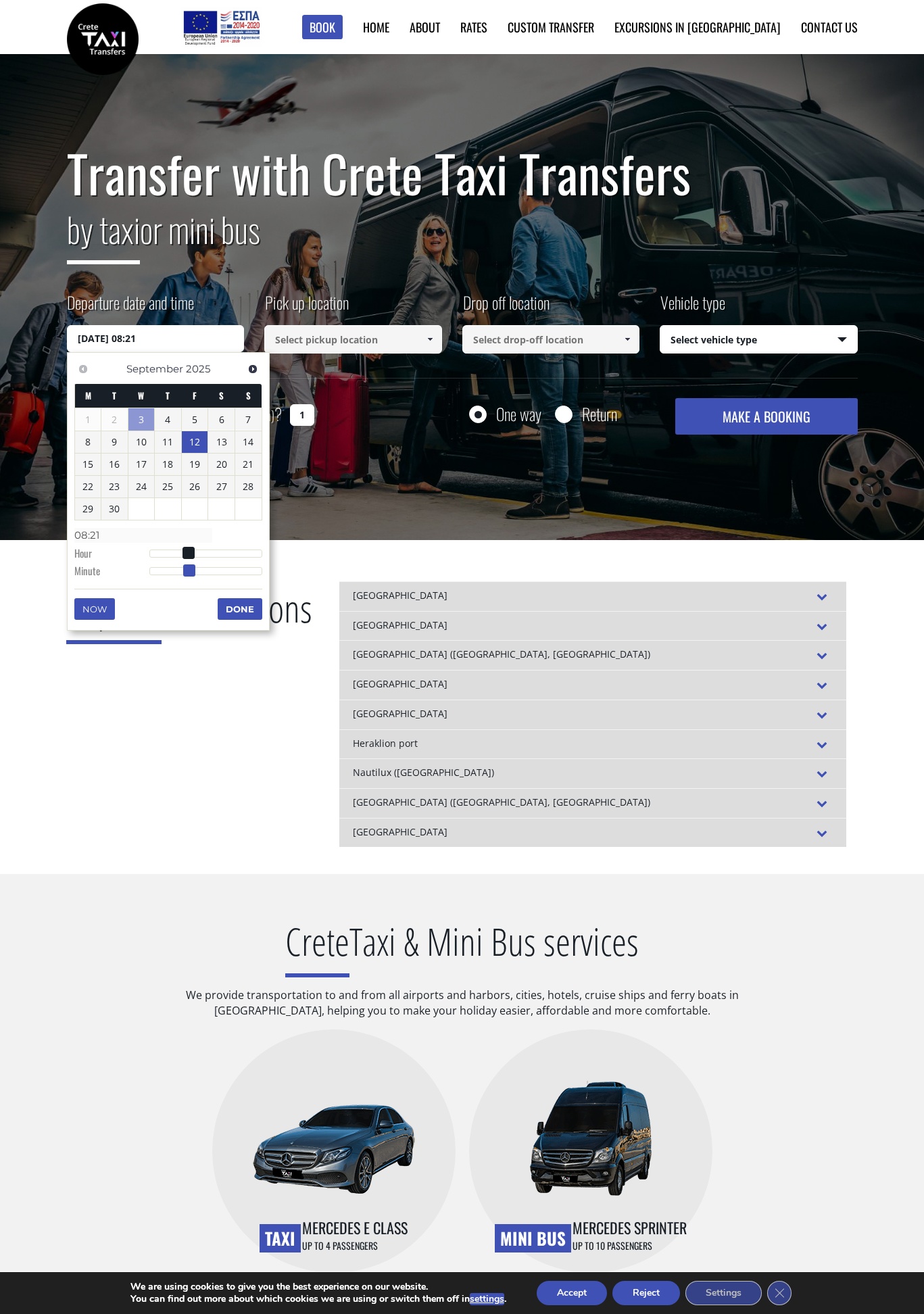
type input "08:20"
type input "12/09/2025 08:19"
type input "08:19"
type input "12/09/2025 08:18"
type input "08:18"
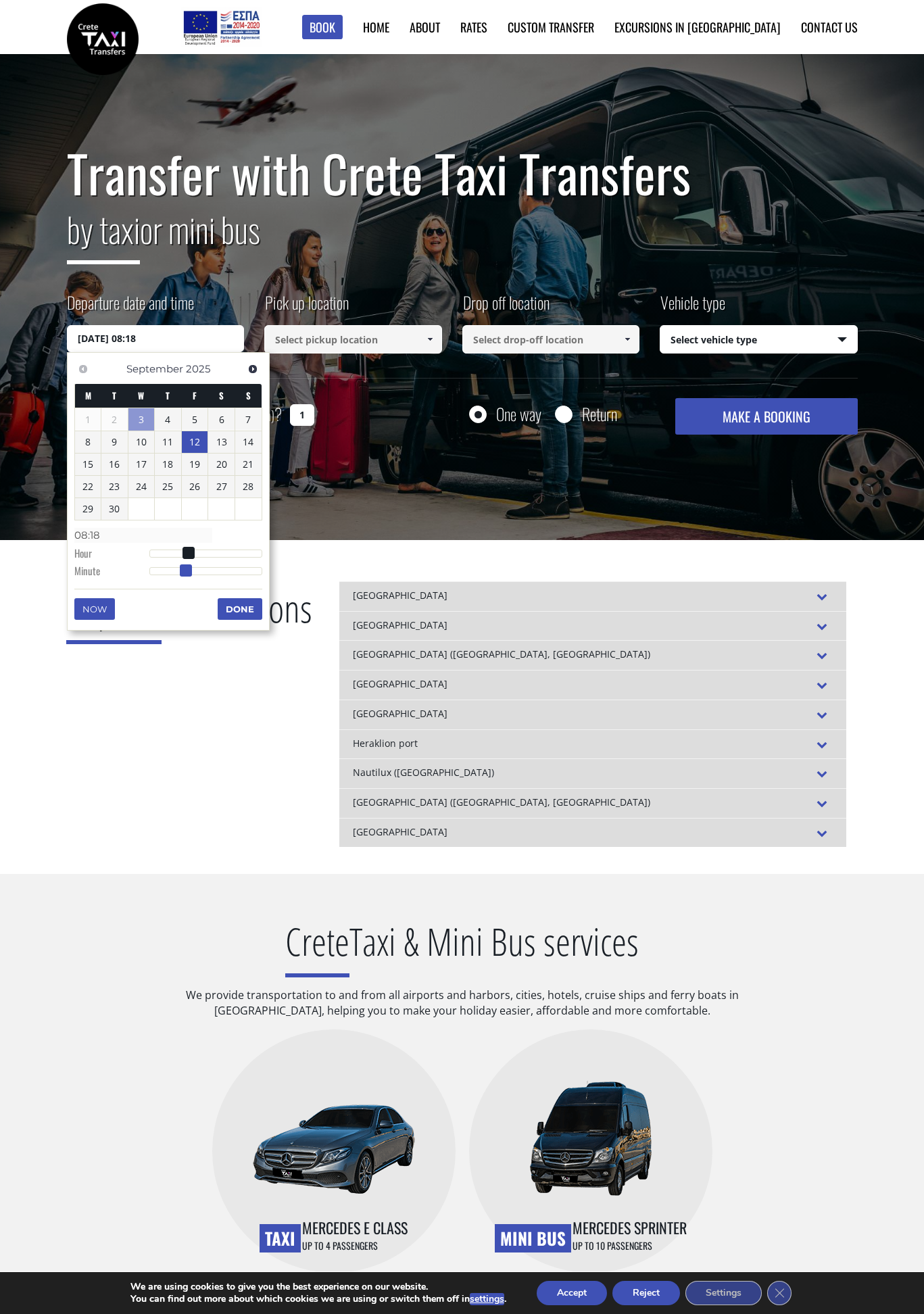
type input "12/09/2025 08:17"
type input "08:17"
type input "12/09/2025 08:16"
type input "08:16"
type input "12/09/2025 08:15"
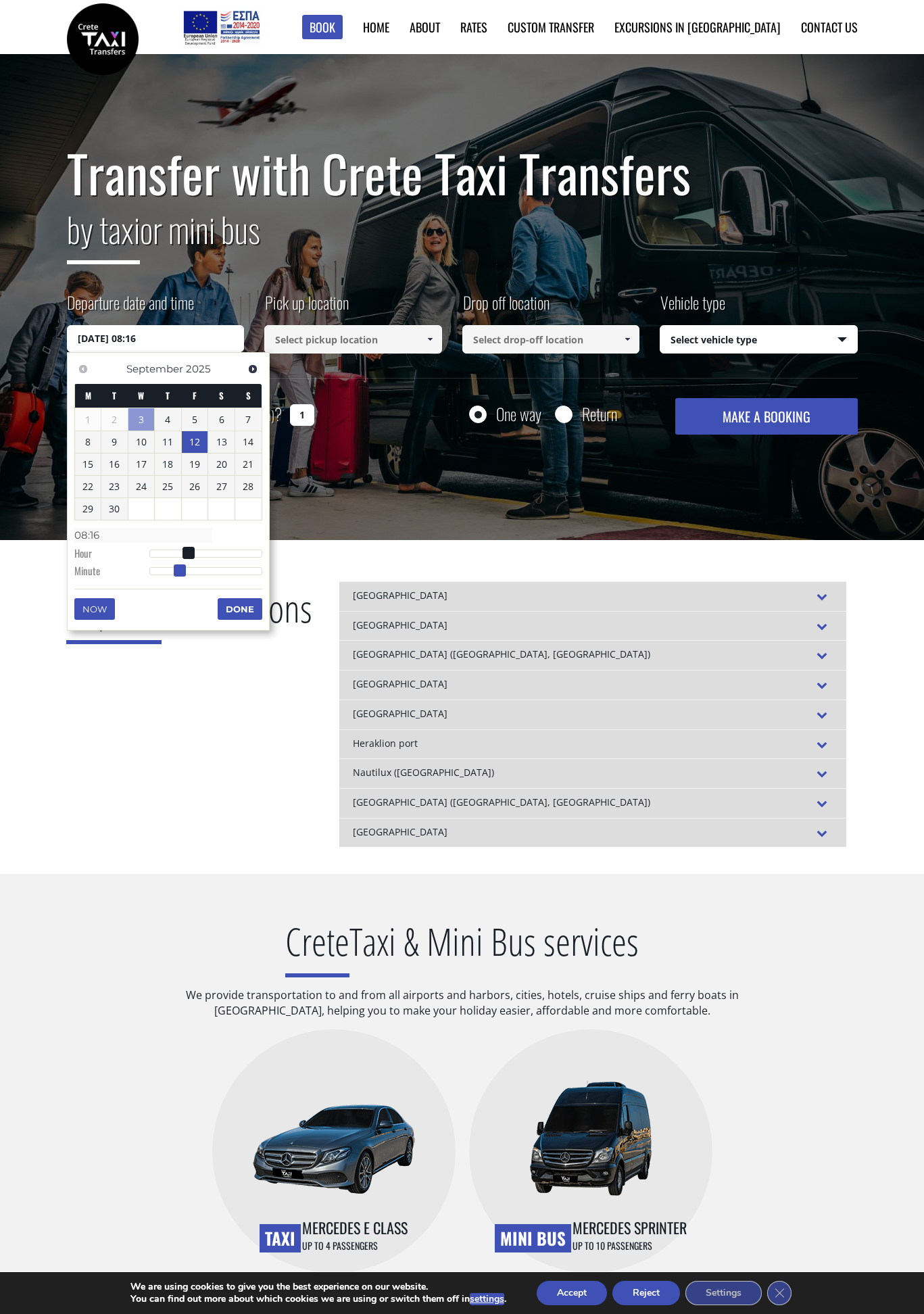
type input "08:15"
type input "12/09/2025 08:14"
type input "08:14"
type input "12/09/2025 08:13"
type input "08:13"
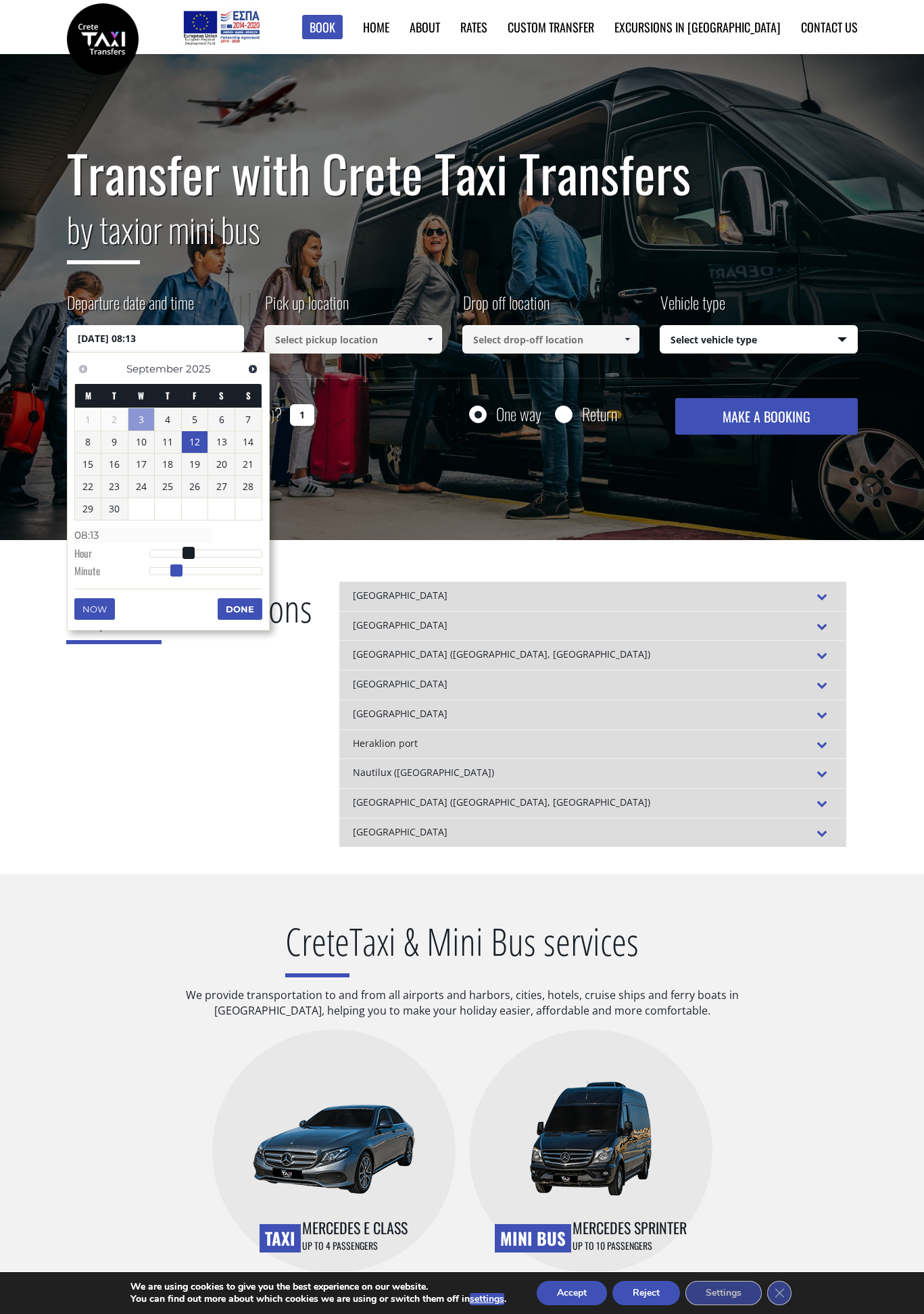
type input "12/09/2025 08:12"
type input "08:12"
type input "12/09/2025 08:11"
type input "08:11"
type input "12/09/2025 08:12"
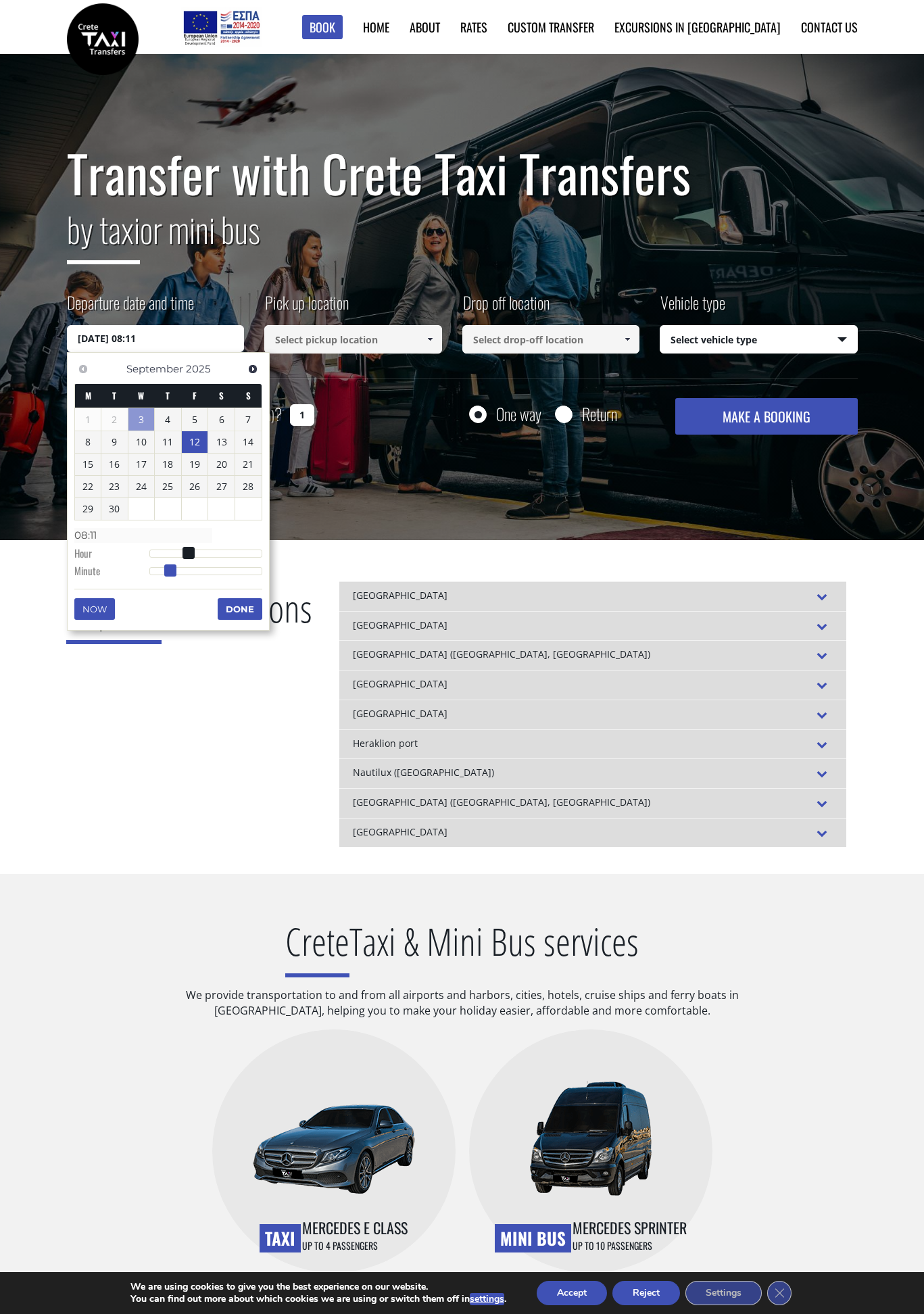
type input "08:12"
type input "12/09/2025 08:14"
type input "08:14"
type input "12/09/2025 08:15"
type input "08:15"
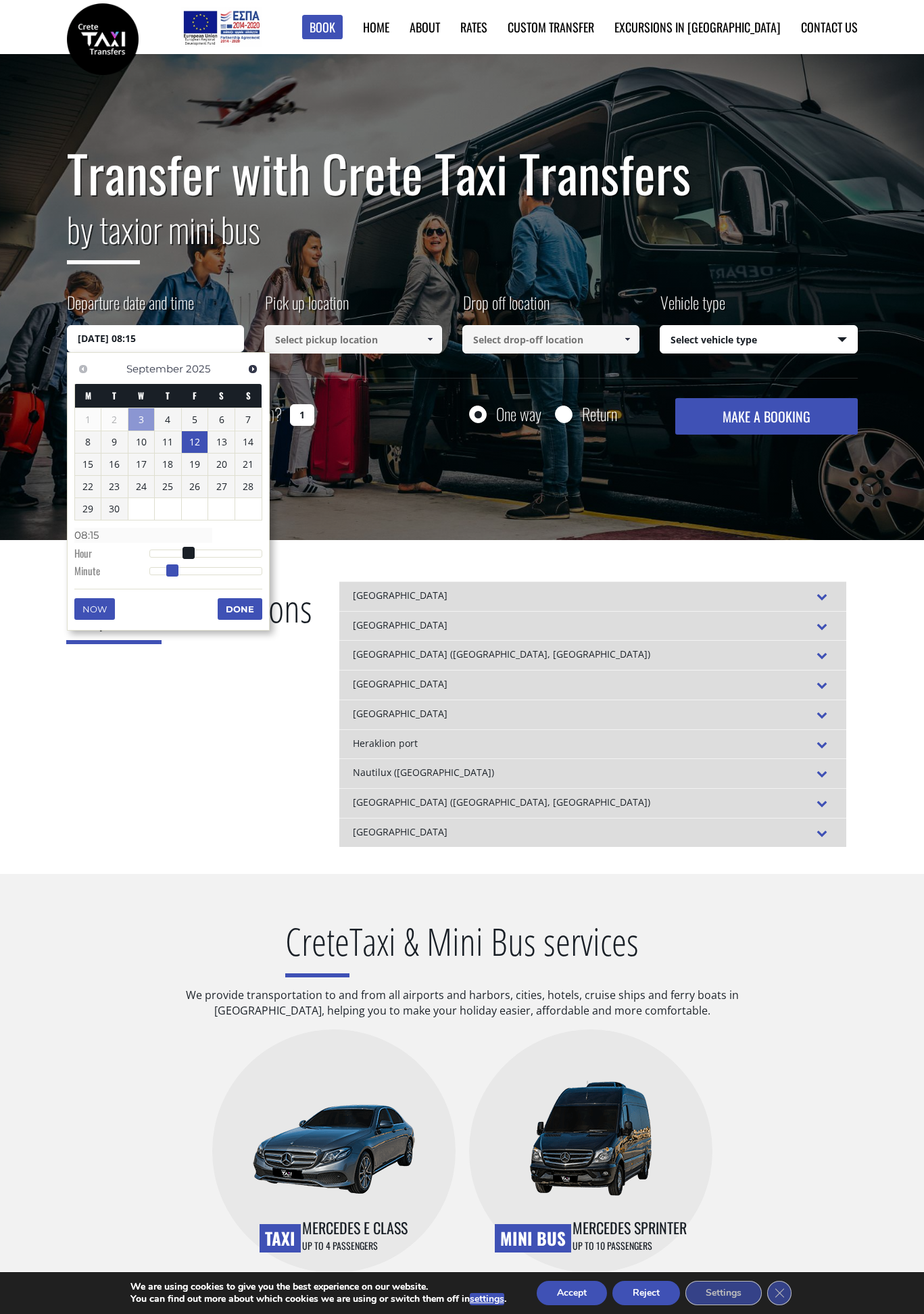
type input "12/09/2025 08:17"
type input "08:17"
type input "12/09/2025 08:18"
type input "08:18"
type input "12/09/2025 08:20"
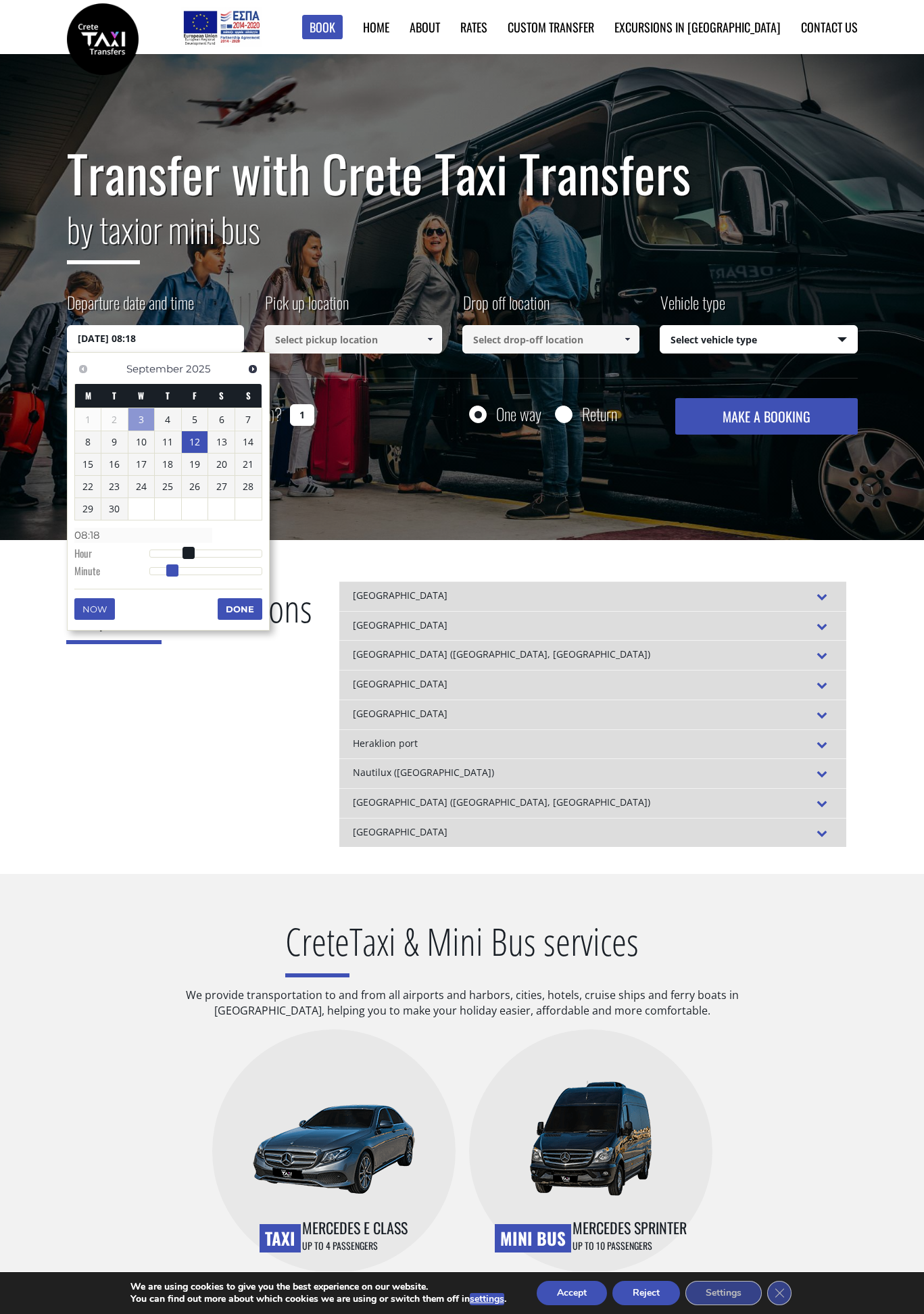
type input "08:20"
type input "12/09/2025 08:21"
type input "08:21"
type input "12/09/2025 08:22"
type input "08:22"
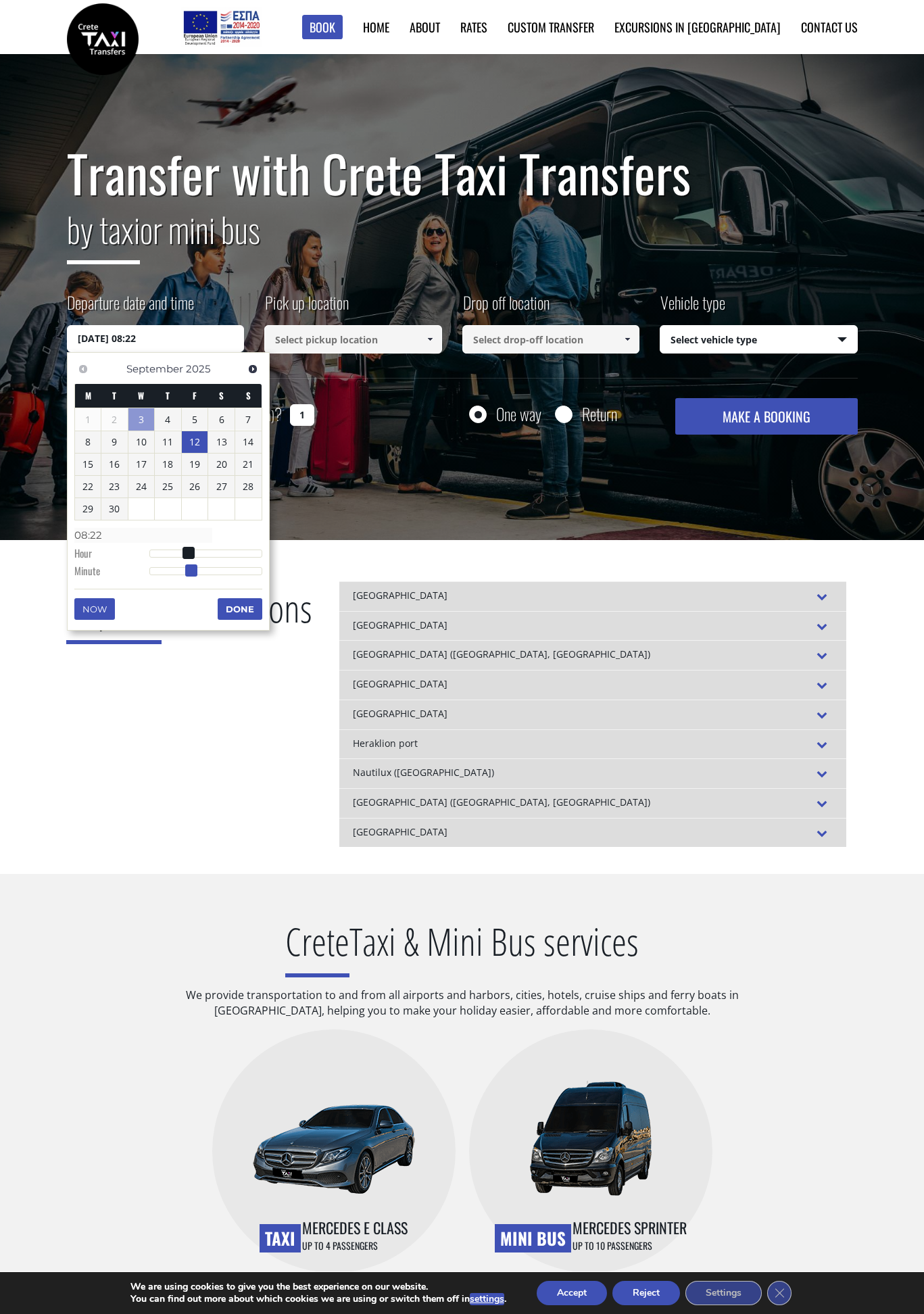
type input "12/09/2025 08:24"
type input "08:24"
type input "12/09/2025 08:25"
type input "08:25"
type input "12/09/2025 08:26"
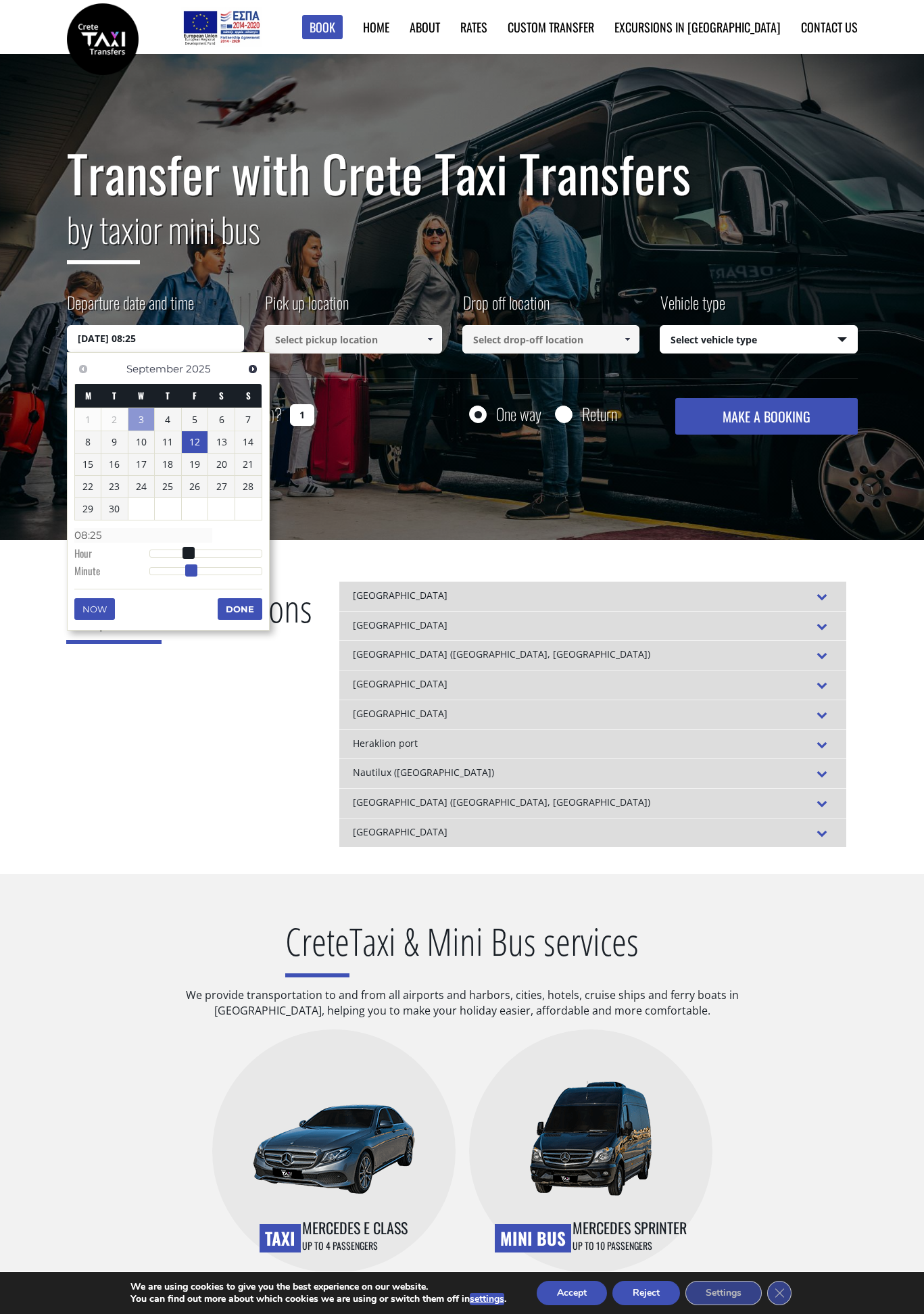
type input "08:26"
type input "12/09/2025 08:27"
type input "08:27"
type input "12/09/2025 08:28"
type input "08:28"
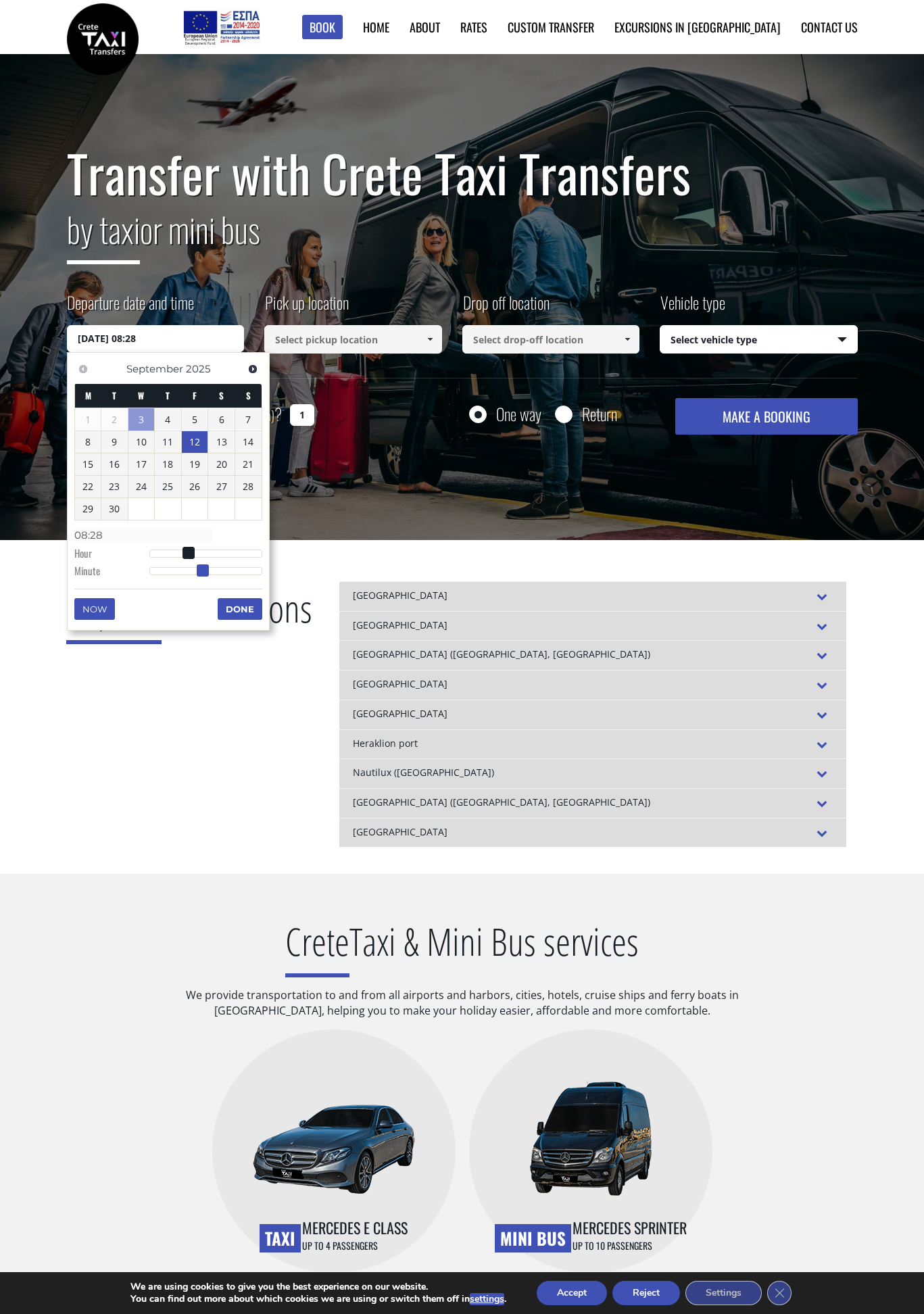
type input "12/09/2025 08:29"
type input "08:29"
type input "12/09/2025 08:30"
type input "08:30"
drag, startPoint x: 194, startPoint y: 572, endPoint x: 206, endPoint y: 572, distance: 12.0
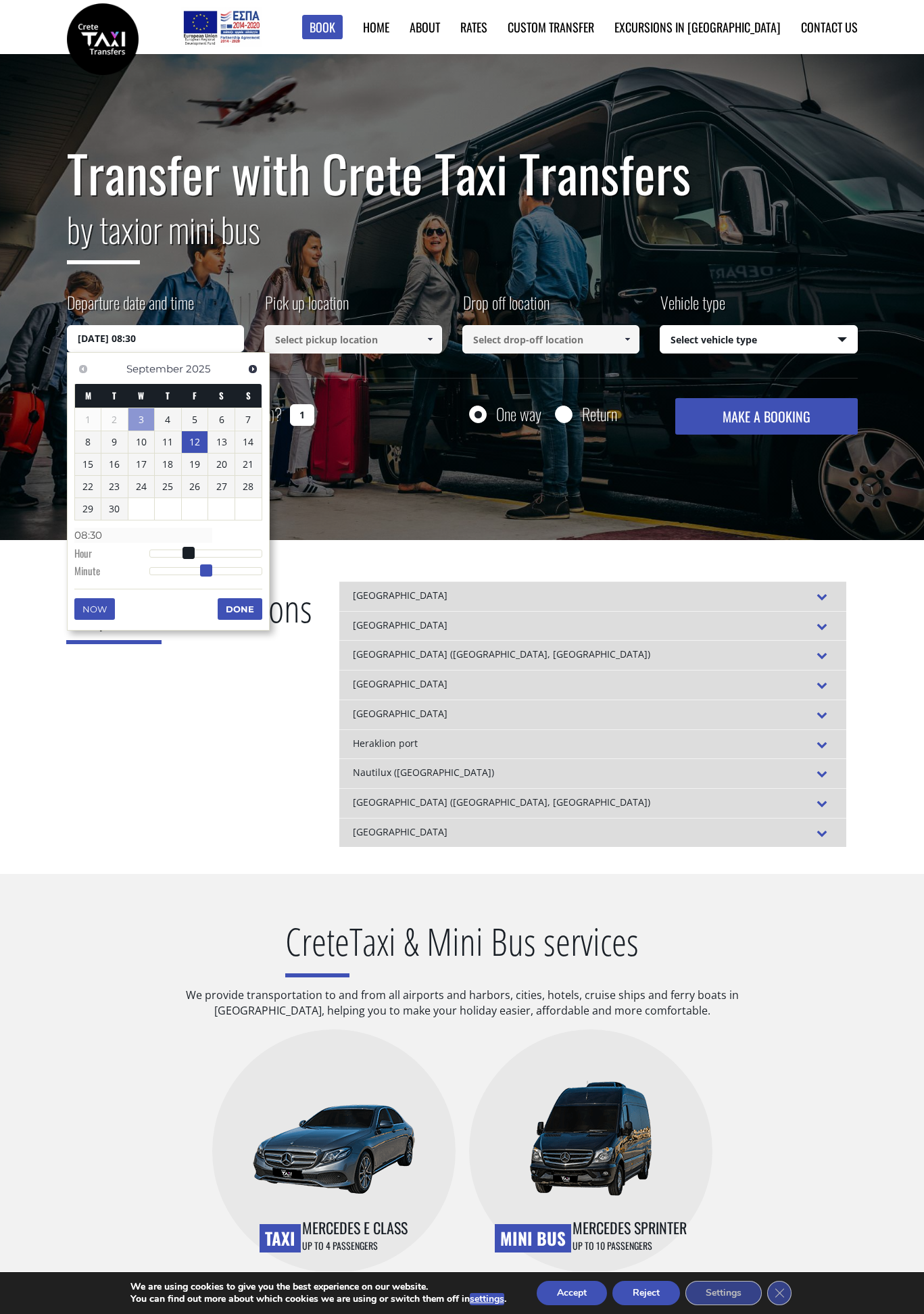
click at [206, 572] on span at bounding box center [206, 570] width 12 height 12
click at [235, 615] on button "Done" at bounding box center [240, 609] width 45 height 22
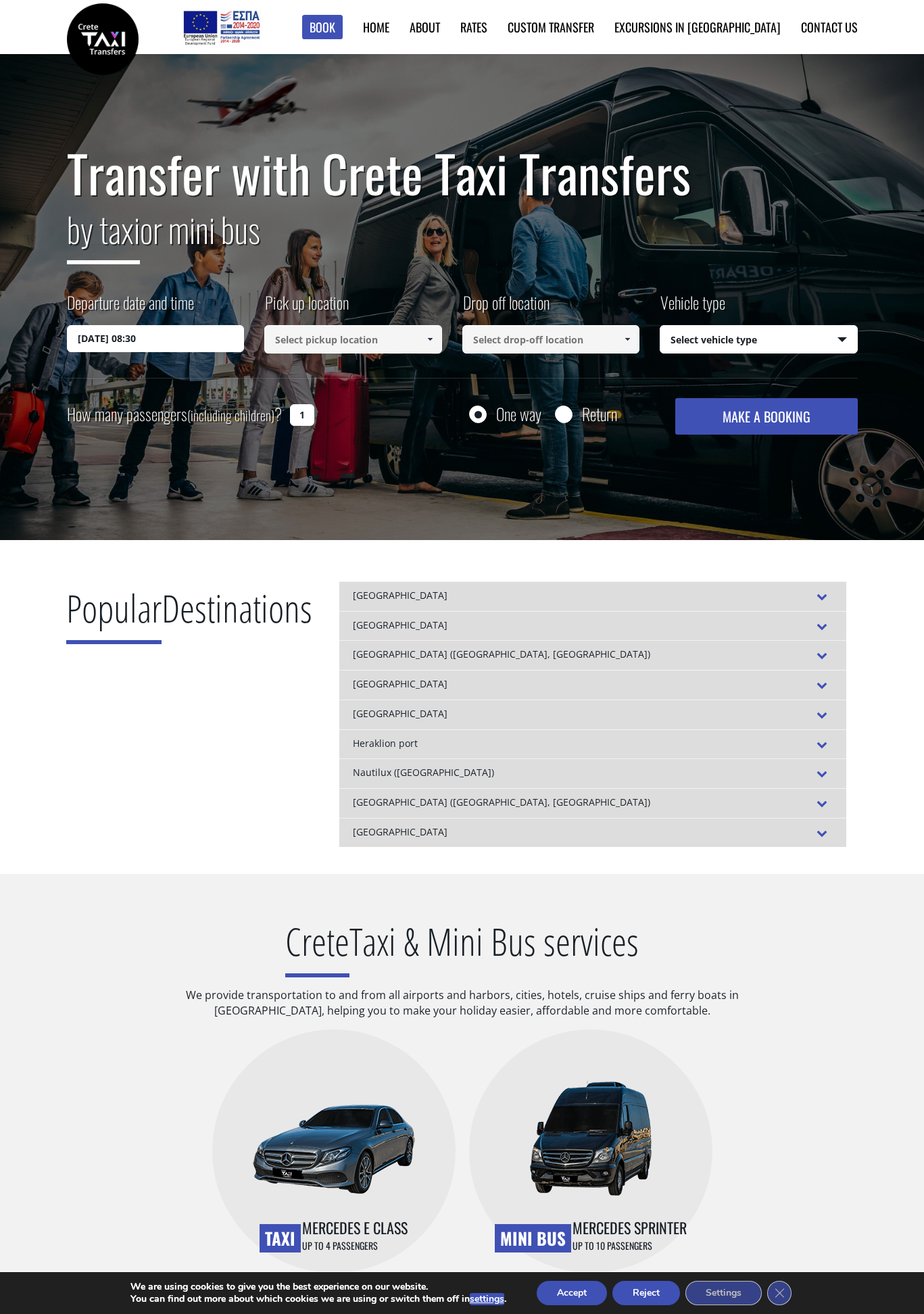
click at [440, 347] on link at bounding box center [429, 339] width 22 height 28
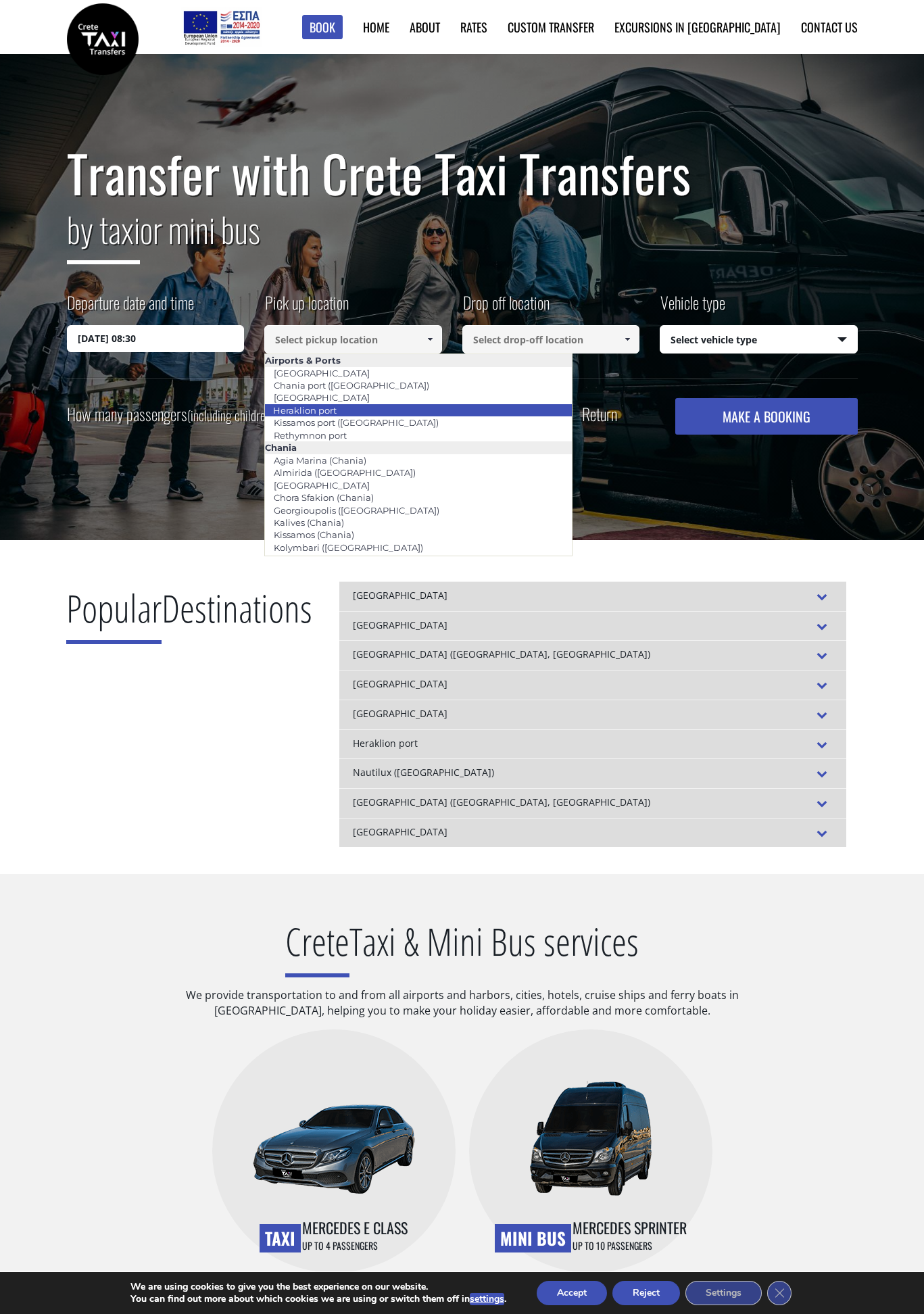
click at [340, 408] on link "Heraklion port" at bounding box center [305, 410] width 81 height 19
type input "Heraklion port"
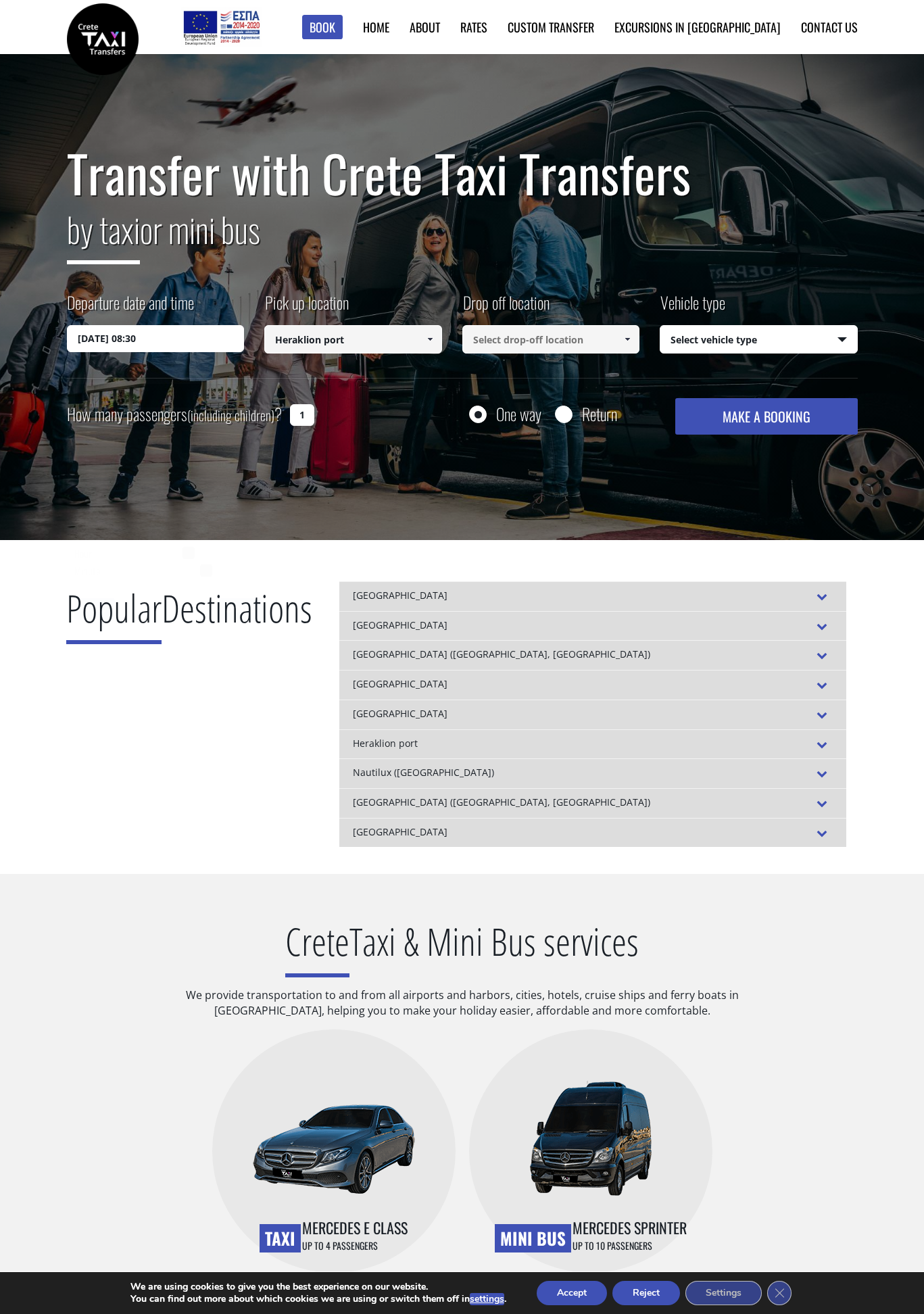
click at [187, 345] on input "12/09/2025 08:30" at bounding box center [156, 338] width 178 height 27
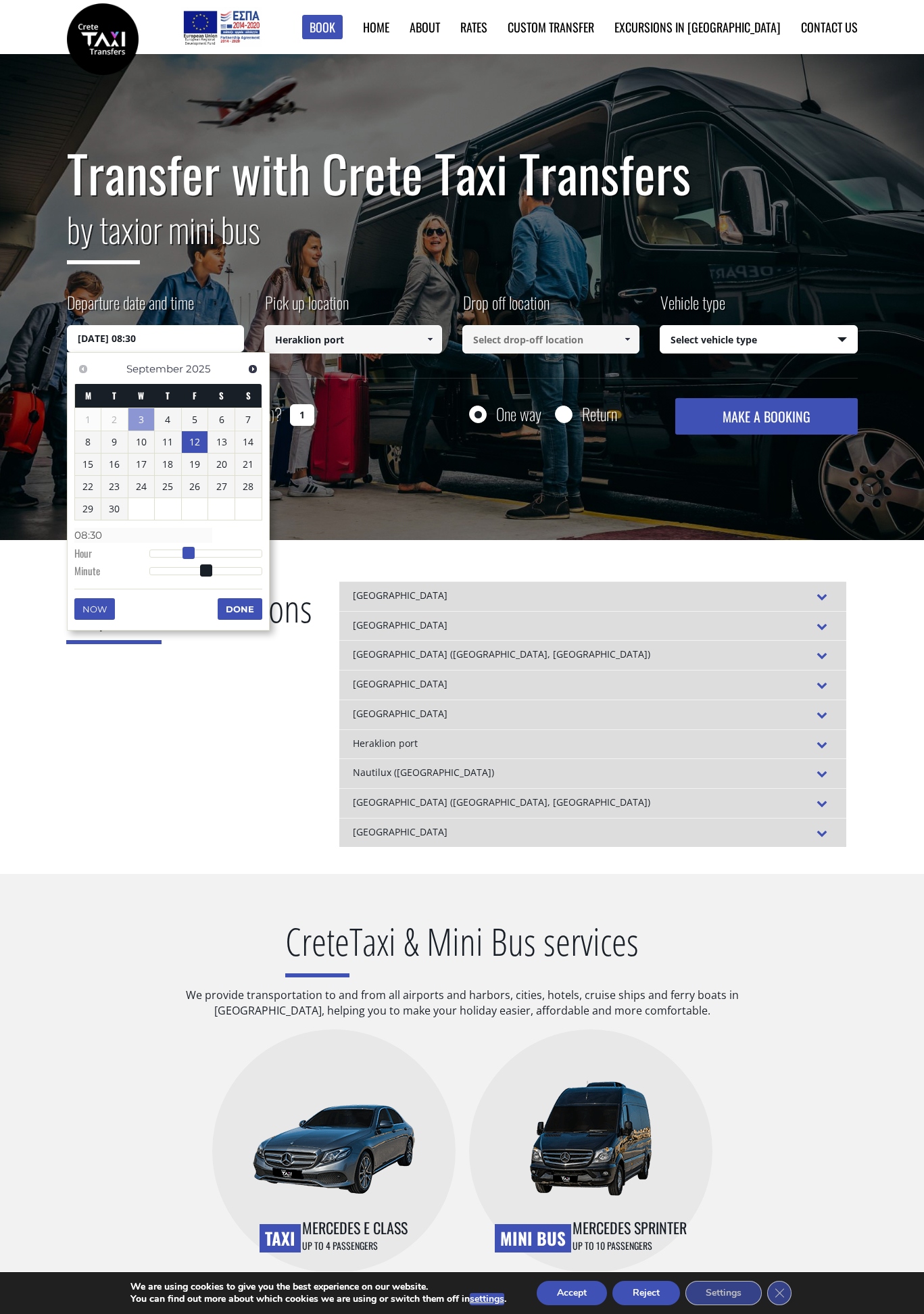
type input "12/09/2025 09:30"
type input "09:30"
type input "12/09/2025 10:30"
type input "10:30"
type input "12/09/2025 09:30"
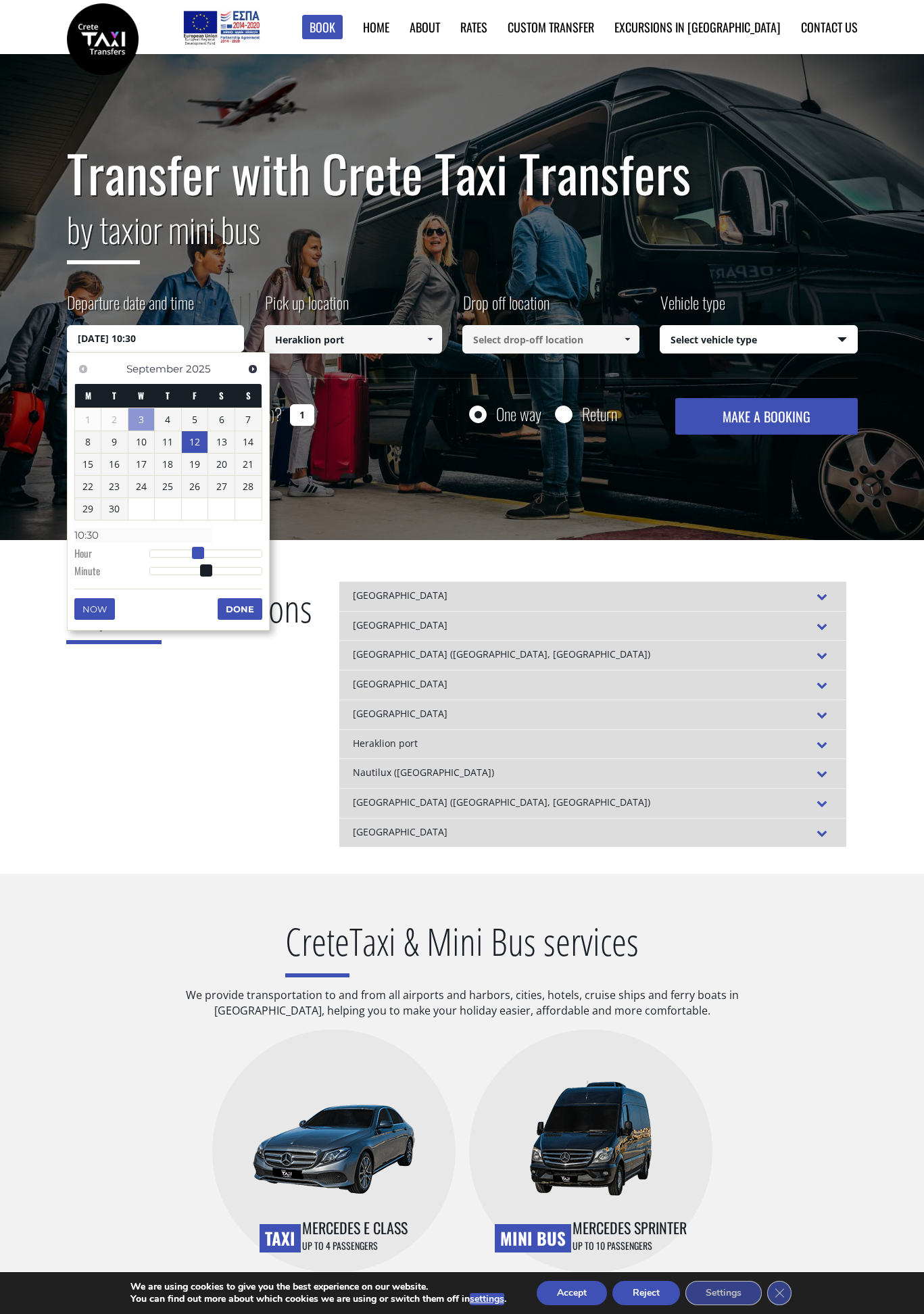
type input "09:30"
type input "12/09/2025 08:30"
type input "08:30"
type input "12/09/2025 09:30"
type input "09:30"
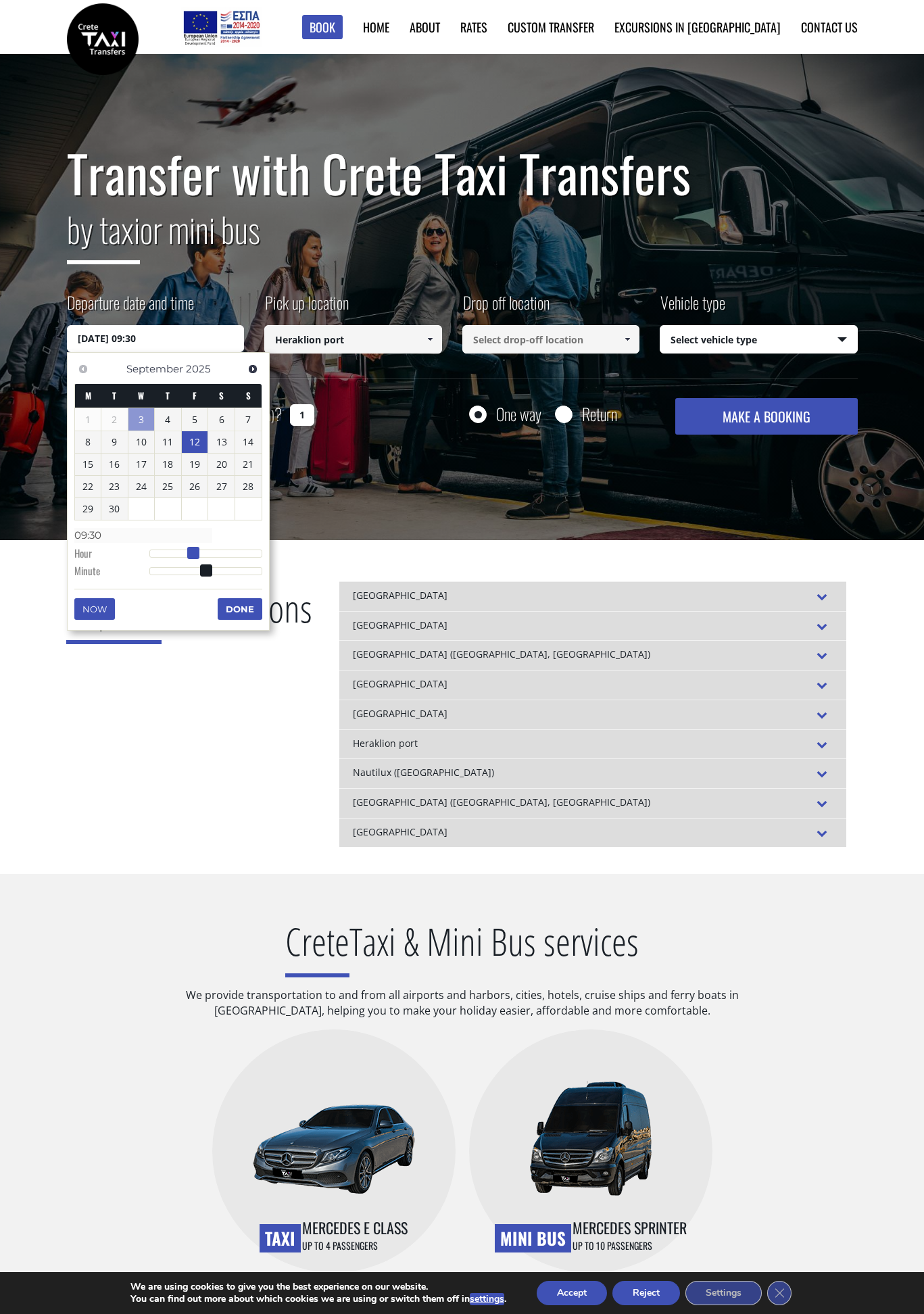
type input "12/09/2025 10:30"
type input "10:30"
type input "12/09/2025 09:30"
type input "09:30"
click at [194, 550] on span at bounding box center [193, 553] width 12 height 12
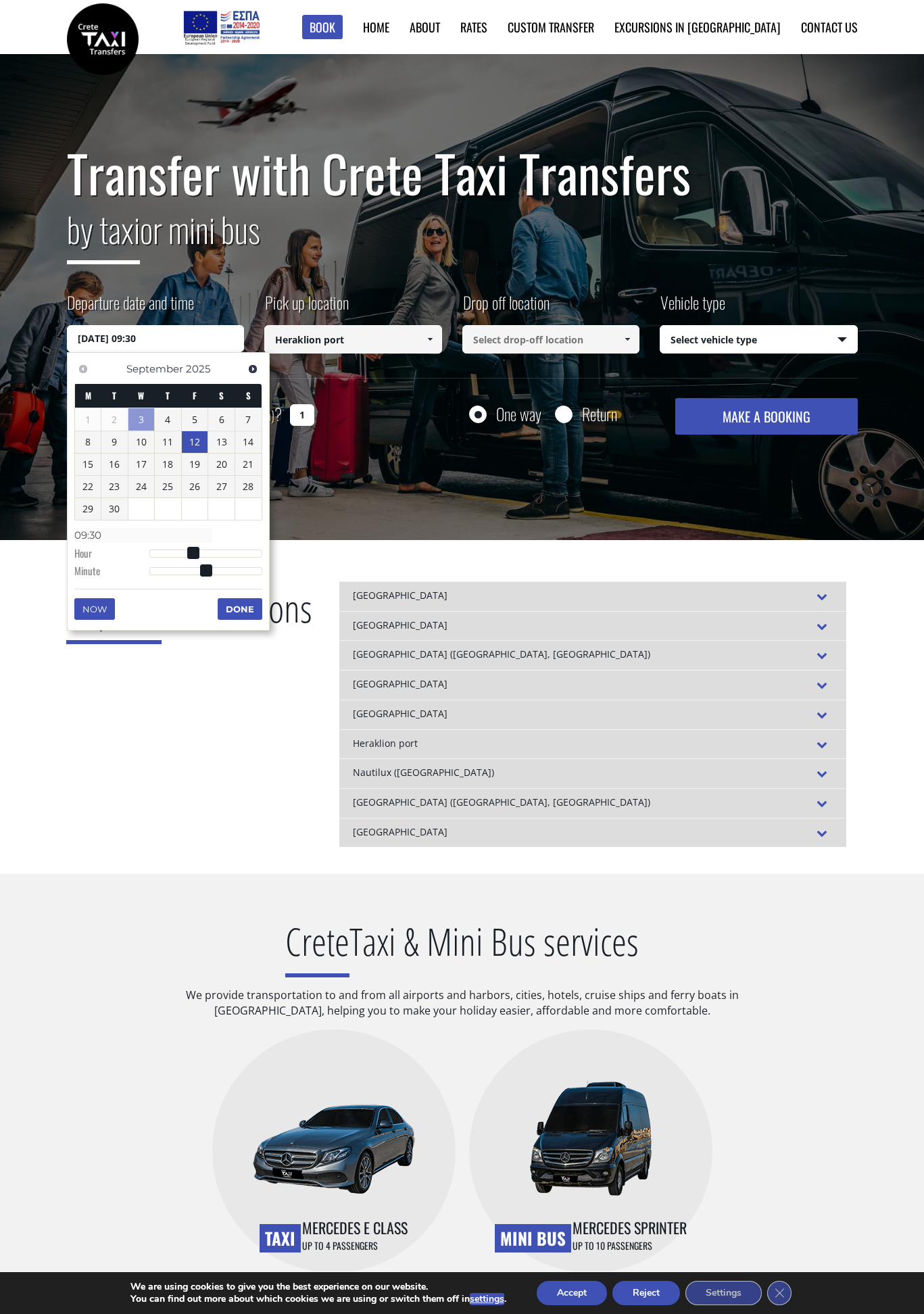
type input "12/09/2025 09:29"
type input "09:29"
type input "12/09/2025 09:28"
type input "09:28"
type input "12/09/2025 09:27"
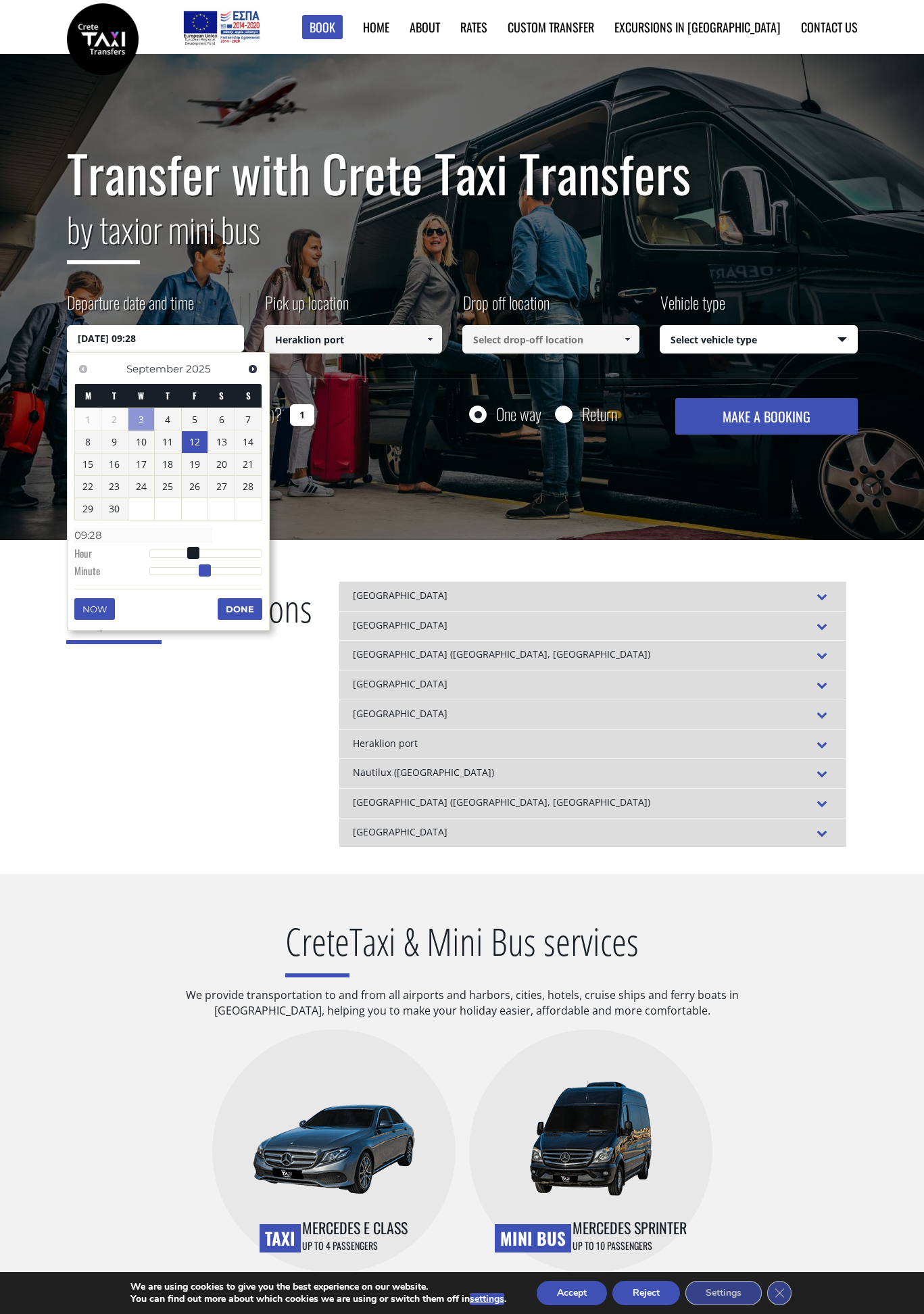
type input "09:27"
type input "12/09/2025 09:26"
type input "09:26"
type input "12/09/2025 09:25"
type input "09:25"
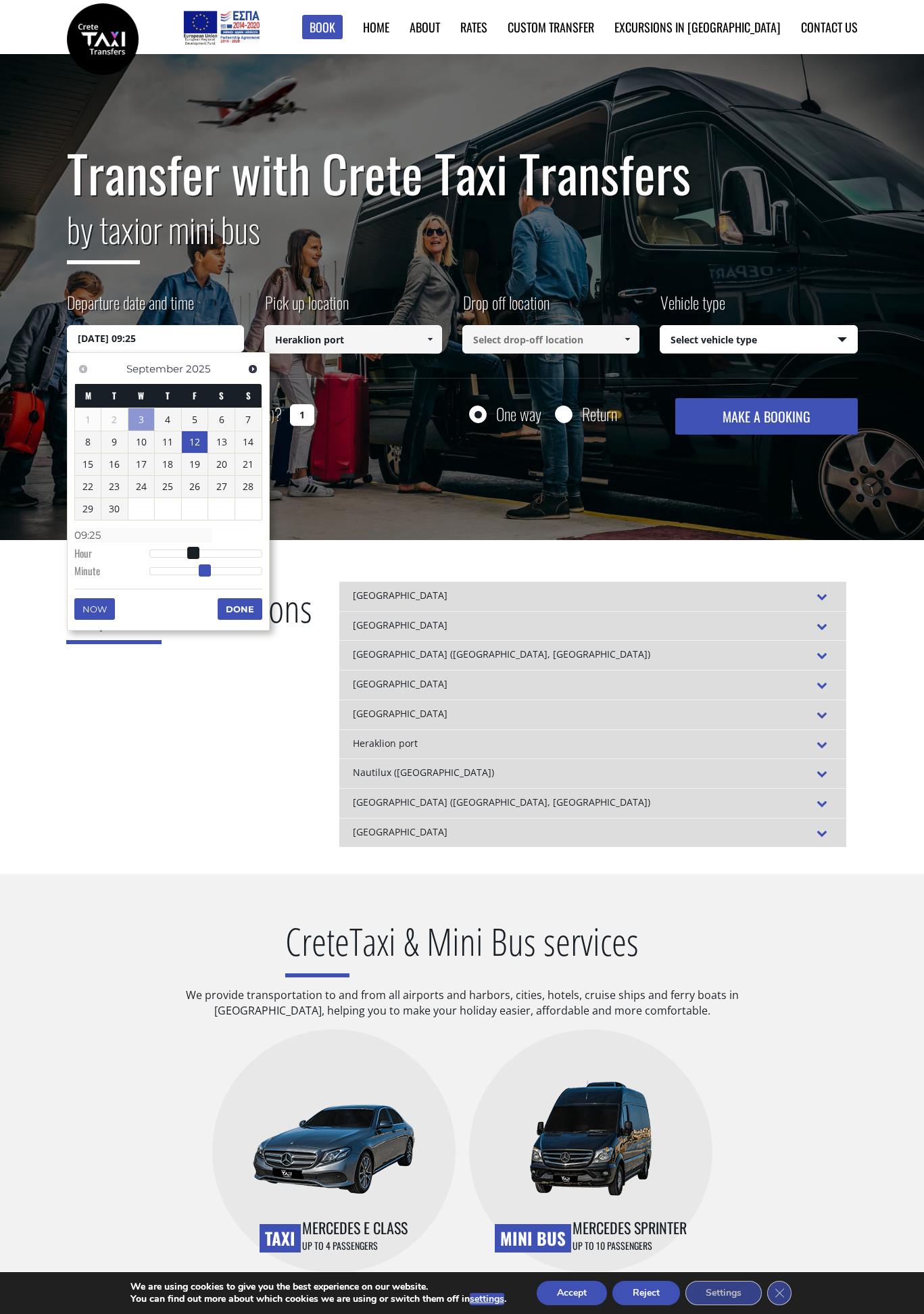
type input "12/09/2025 09:24"
type input "09:24"
type input "12/09/2025 09:23"
type input "09:23"
type input "12/09/2025 09:21"
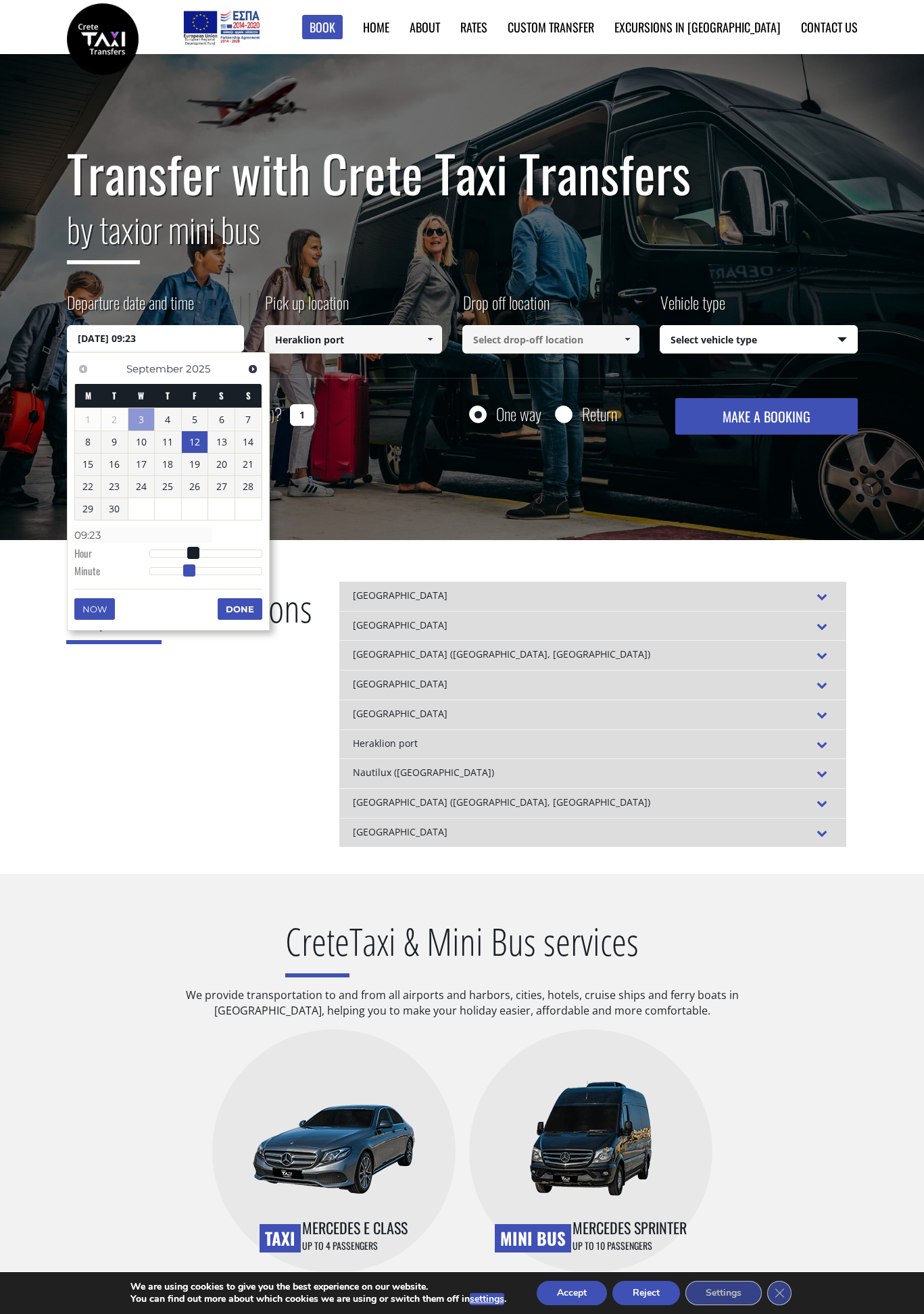
type input "09:21"
type input "12/09/2025 09:20"
type input "09:20"
type input "12/09/2025 09:19"
type input "09:19"
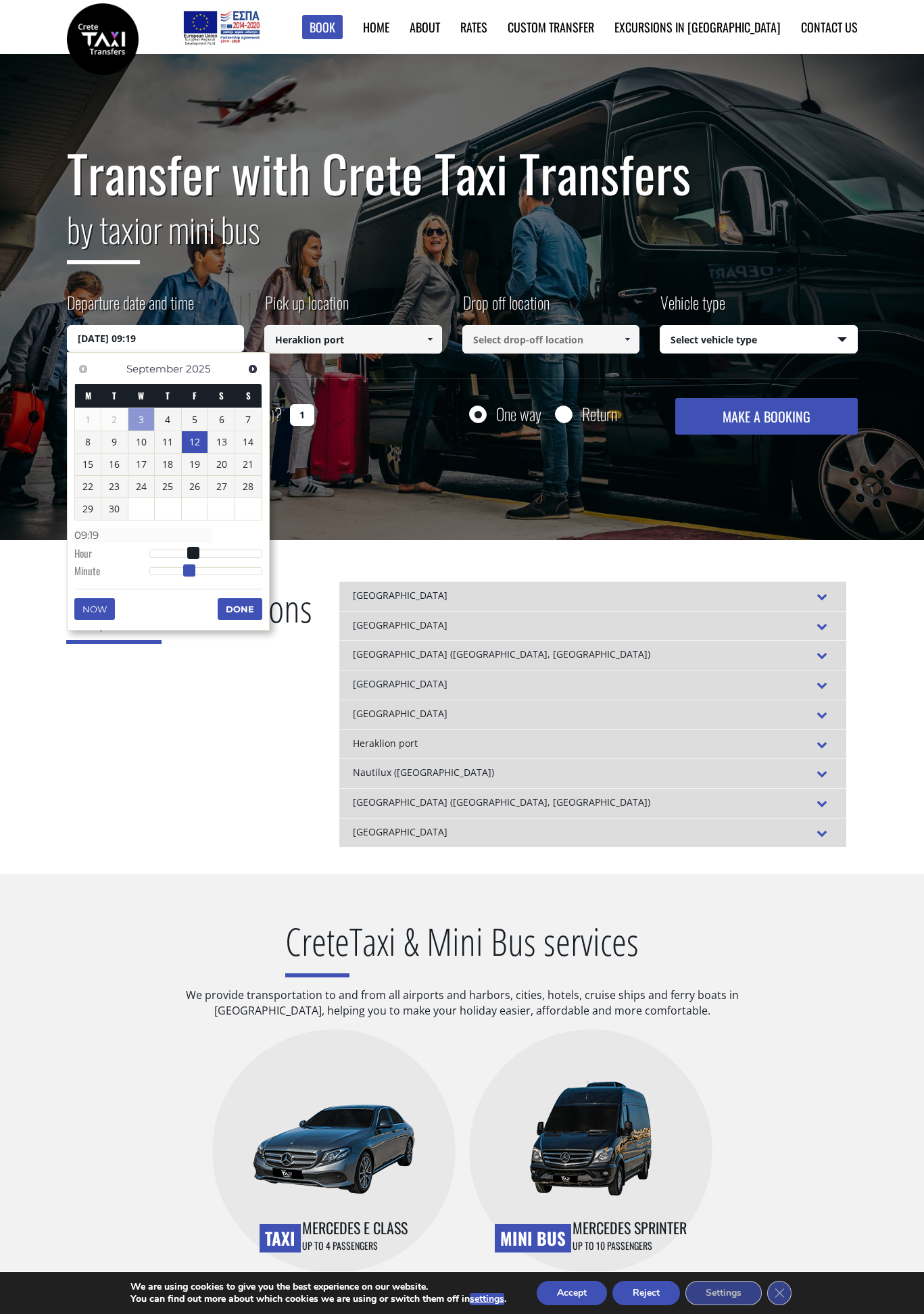
type input "12/09/2025 09:18"
type input "09:18"
type input "12/09/2025 09:16"
type input "09:16"
type input "12/09/2025 09:15"
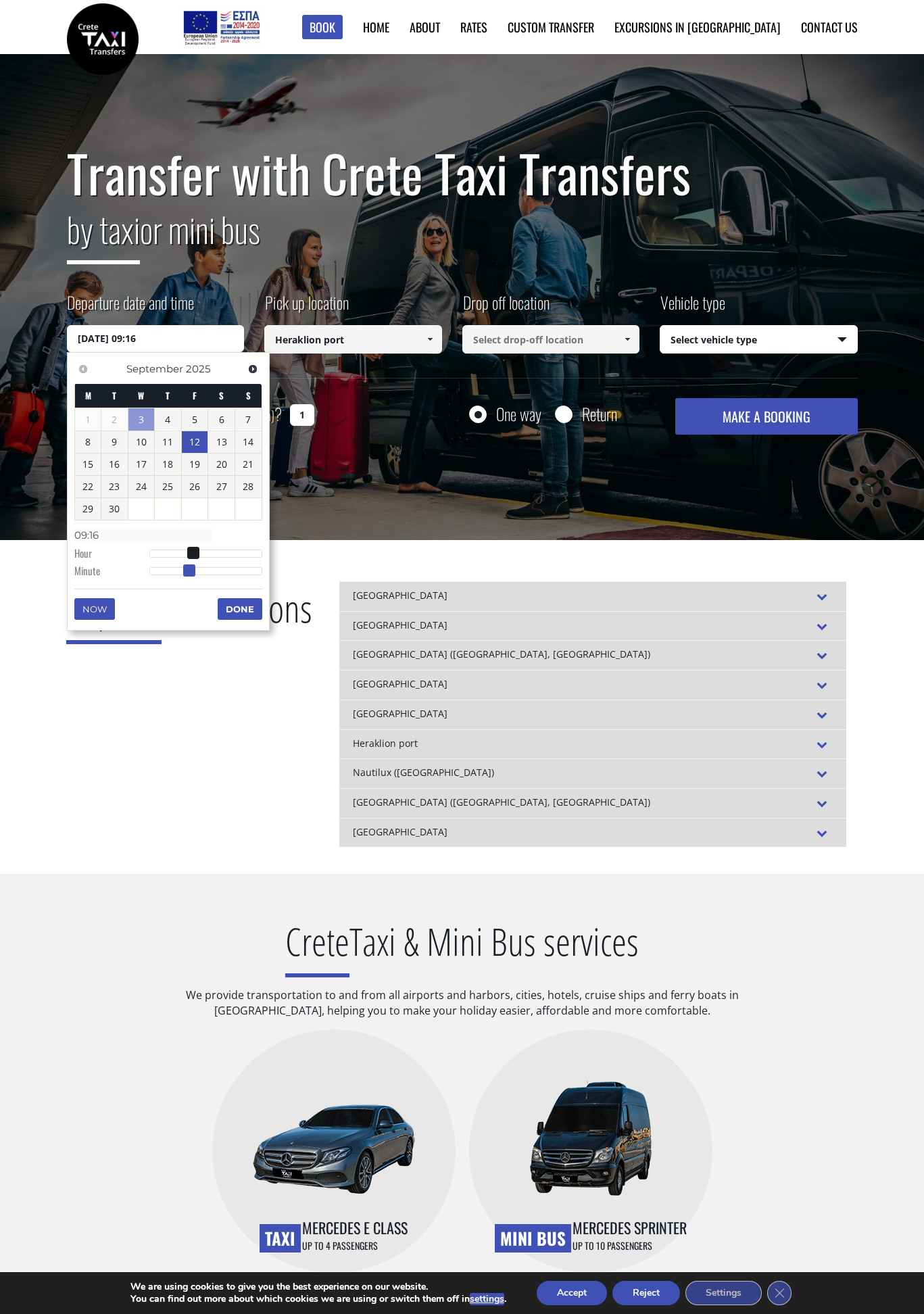
type input "09:15"
type input "12/09/2025 09:13"
drag, startPoint x: 206, startPoint y: 569, endPoint x: 113, endPoint y: 570, distance: 93.0
click at [113, 570] on dl "Time 09:00 Hour Minute Second Millisecond Microsecond Time Zone -1200 -1100 -10…" at bounding box center [168, 553] width 188 height 58
click at [501, 348] on input at bounding box center [551, 339] width 178 height 28
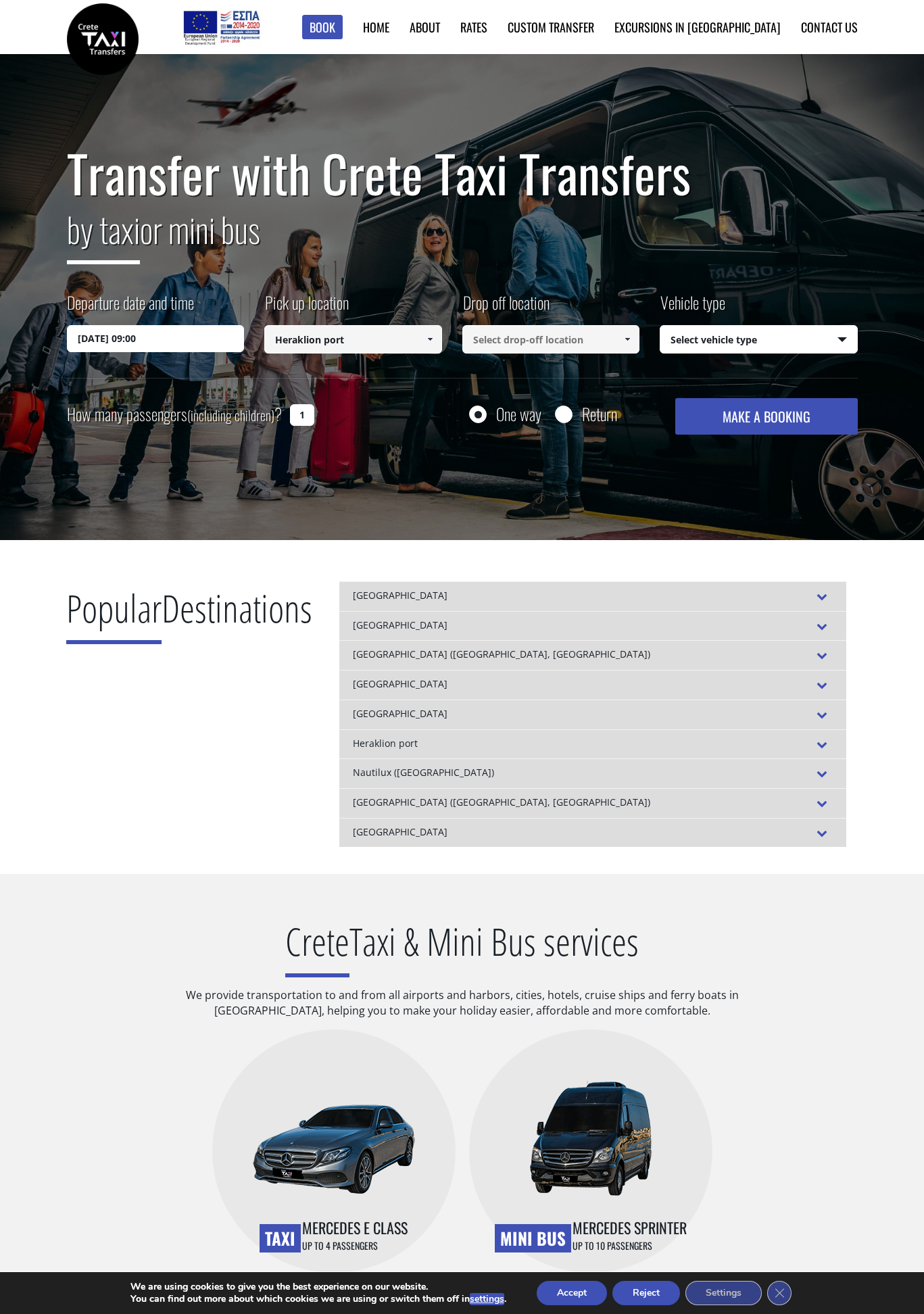
click at [549, 338] on input at bounding box center [551, 339] width 178 height 28
click at [620, 342] on link at bounding box center [627, 339] width 22 height 28
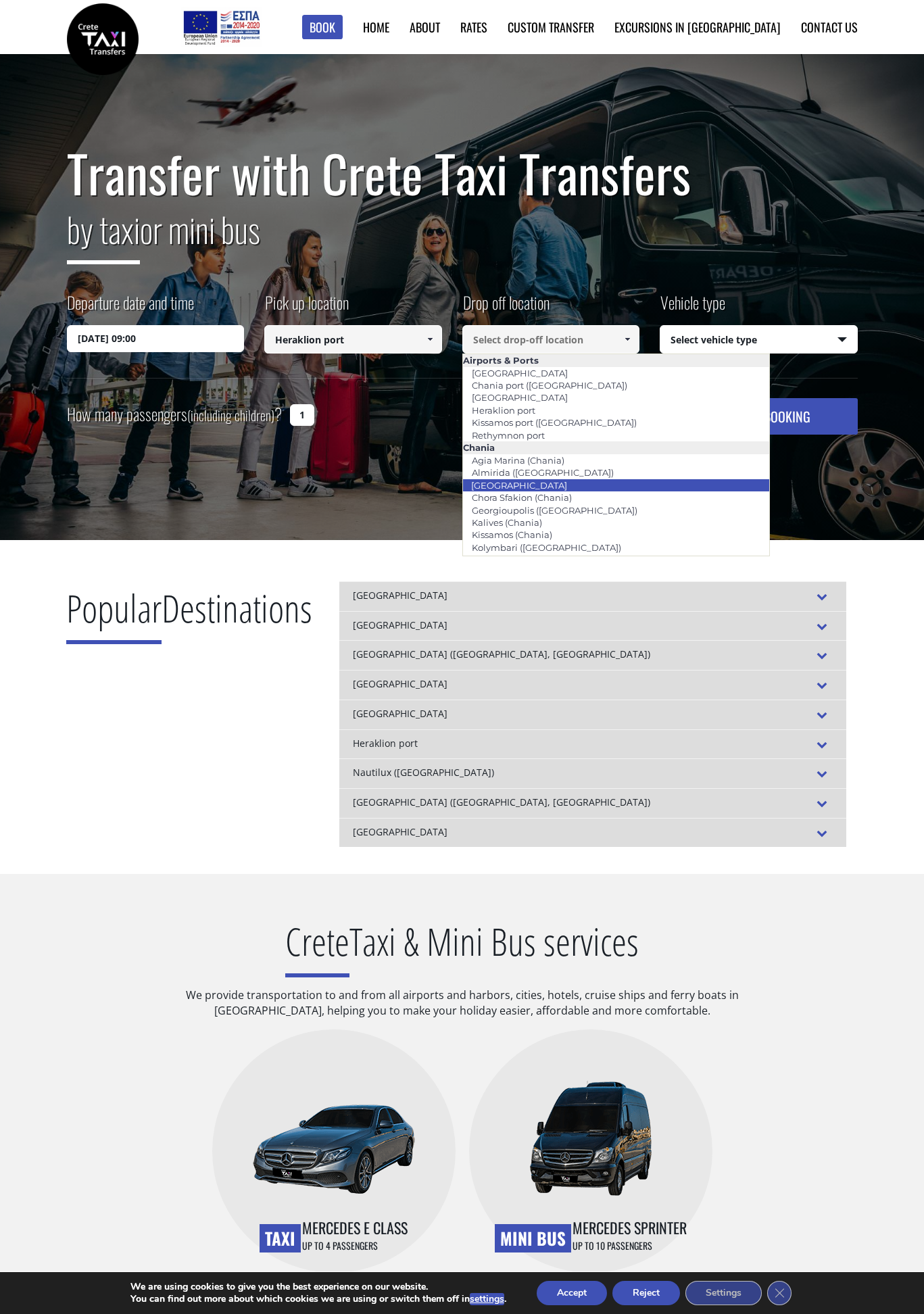
click at [593, 490] on li "[GEOGRAPHIC_DATA]" at bounding box center [616, 485] width 307 height 12
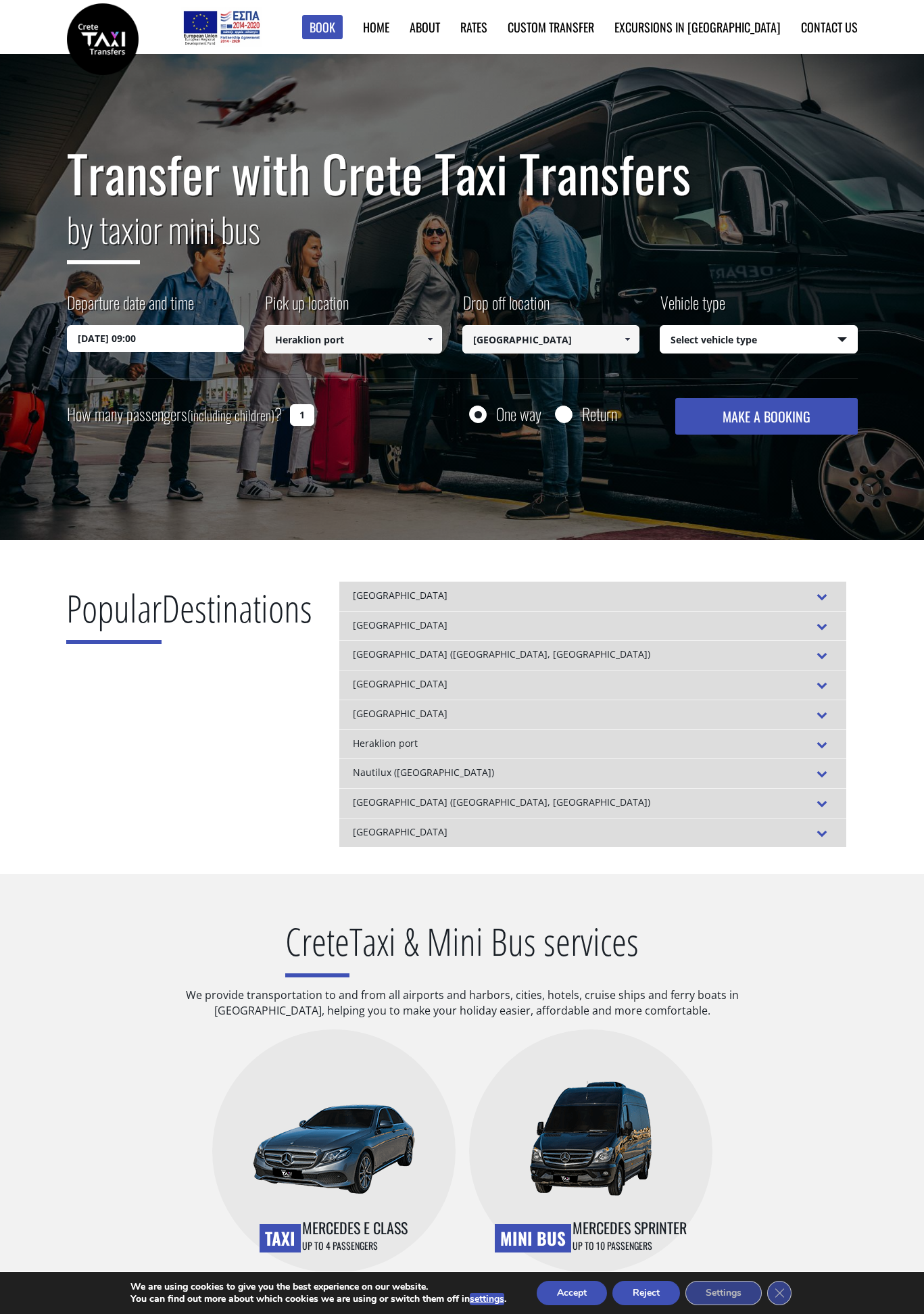
click at [745, 348] on select "Select vehicle type Taxi (4 passengers) Mercedes E Class Mini Van (7 passengers…" at bounding box center [759, 340] width 197 height 28
click at [660, 326] on select "Select vehicle type Taxi (4 passengers) Mercedes E Class Mini Van (7 passengers…" at bounding box center [759, 340] width 197 height 28
click at [571, 412] on input "Return" at bounding box center [563, 415] width 17 height 17
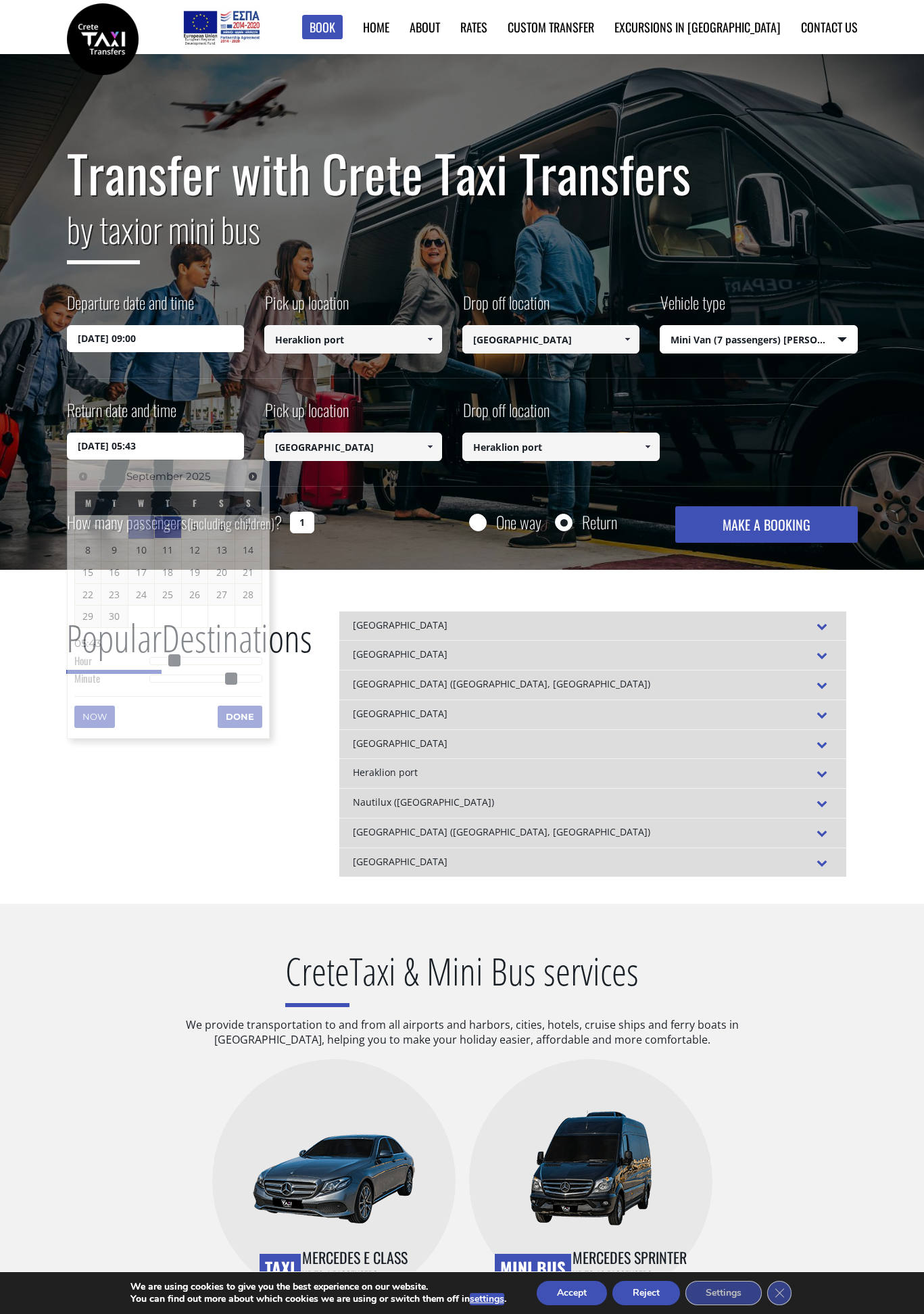
click at [178, 450] on input "04/09/2025 05:43" at bounding box center [156, 446] width 178 height 27
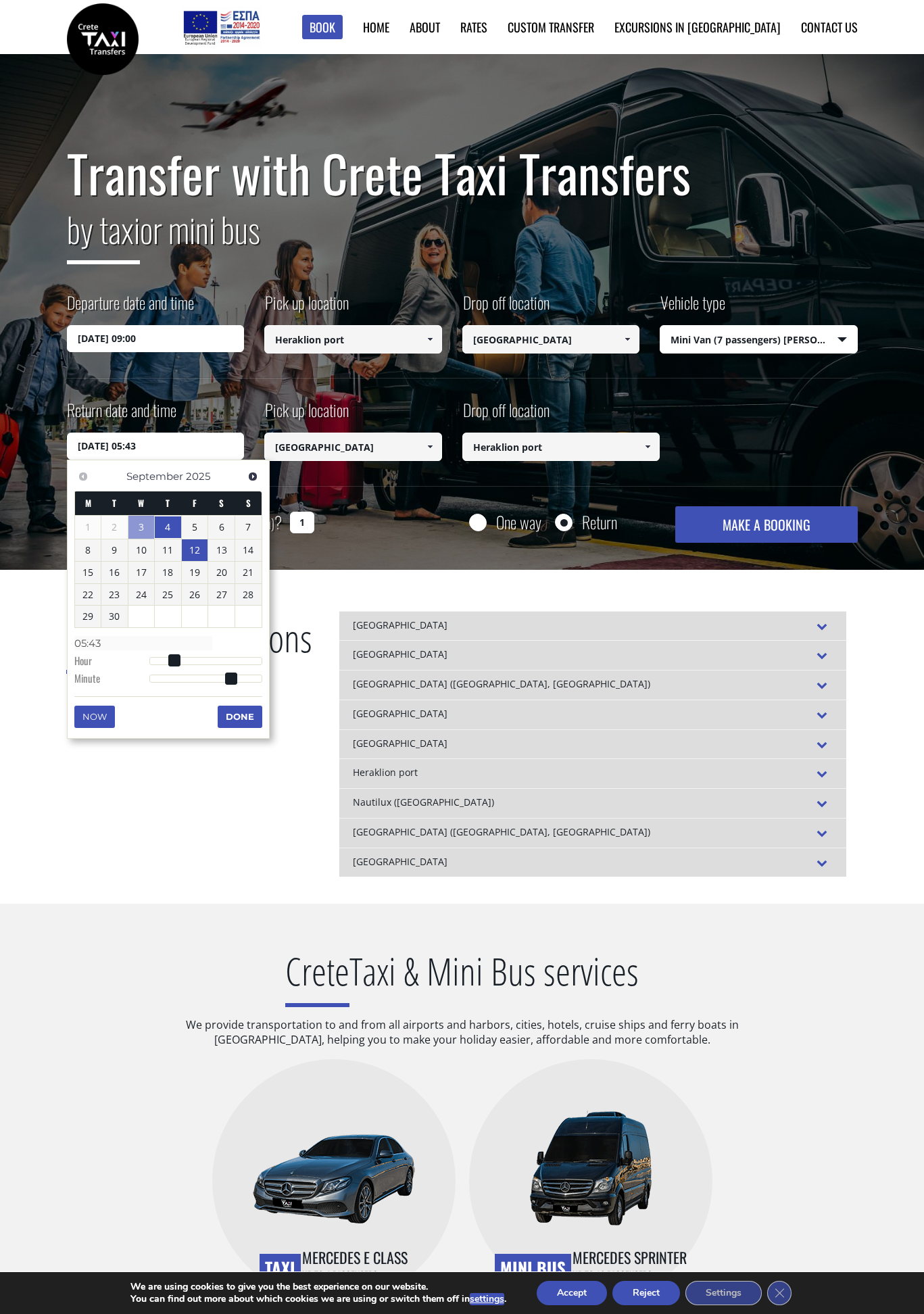
click at [204, 550] on link "12" at bounding box center [195, 550] width 26 height 22
click at [379, 484] on div "Return date and time 12/09/2025 05:43 Pick up location Select pickup location S…" at bounding box center [462, 441] width 791 height 87
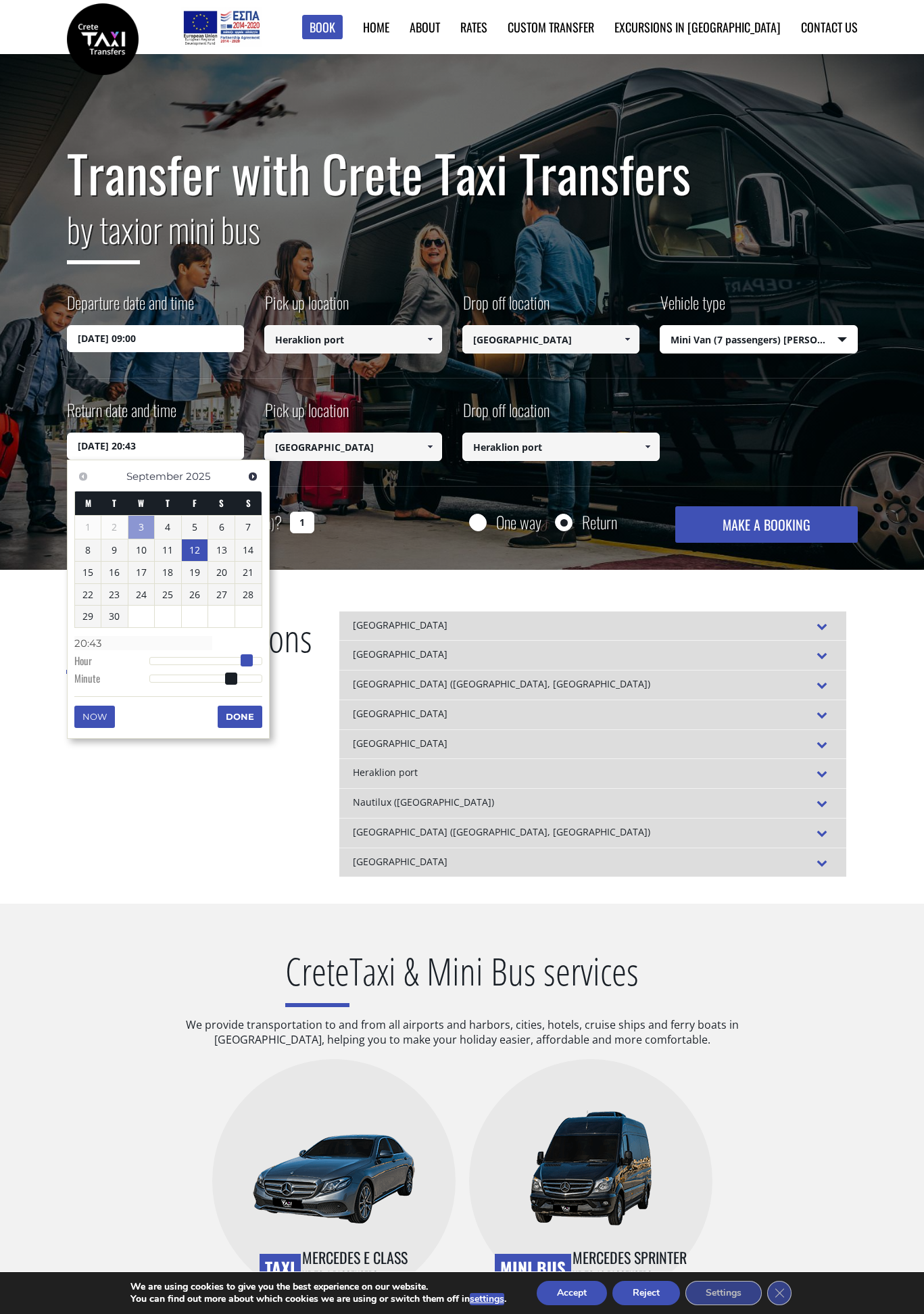
drag, startPoint x: 174, startPoint y: 661, endPoint x: 241, endPoint y: 658, distance: 67.1
click at [241, 658] on span at bounding box center [246, 660] width 12 height 12
click at [248, 662] on div at bounding box center [206, 661] width 113 height 8
drag, startPoint x: 234, startPoint y: 680, endPoint x: 210, endPoint y: 678, distance: 24.1
click at [210, 678] on span at bounding box center [206, 678] width 12 height 12
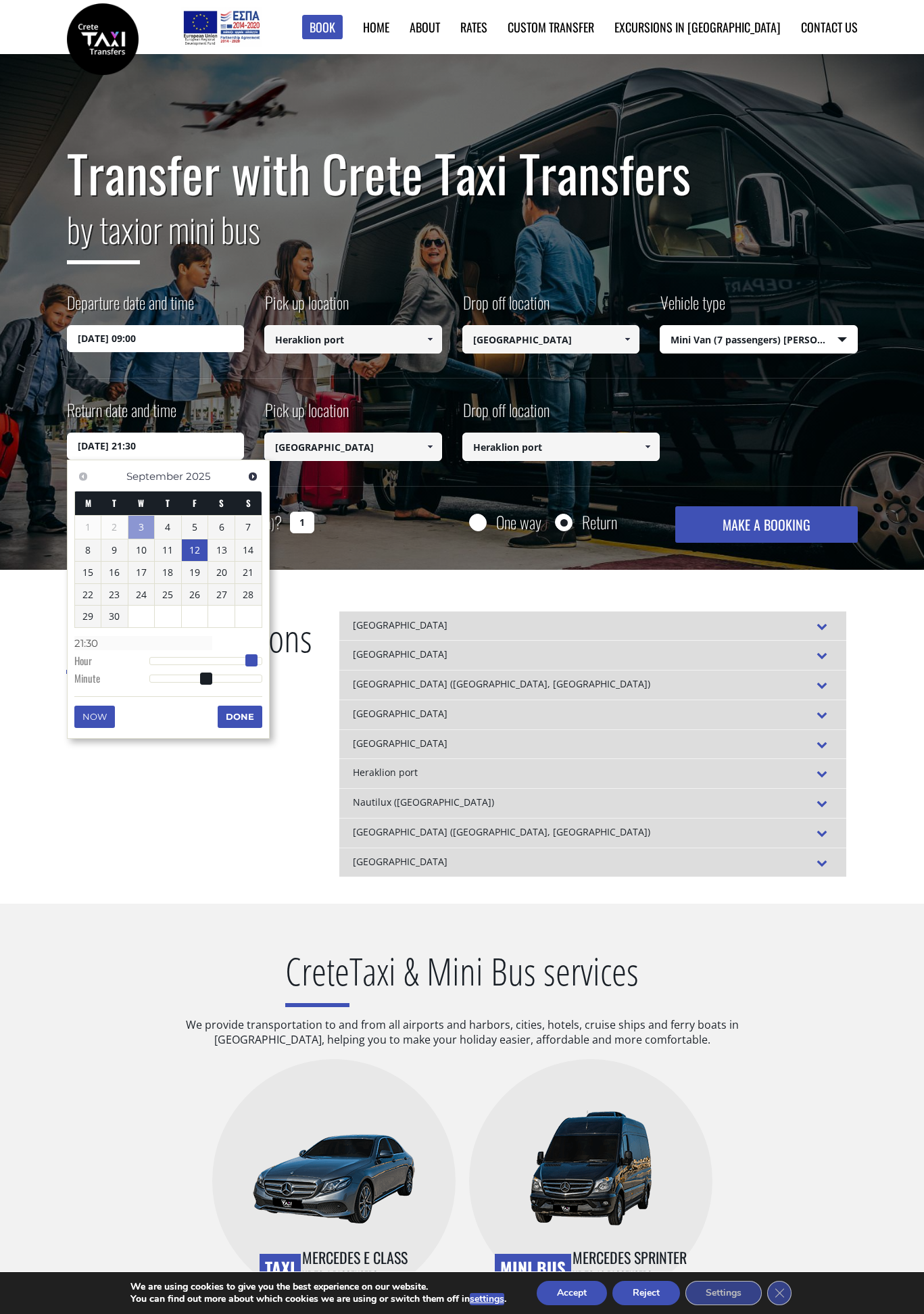
drag, startPoint x: 240, startPoint y: 662, endPoint x: 249, endPoint y: 660, distance: 9.2
click at [249, 660] on span at bounding box center [251, 660] width 12 height 12
click at [751, 519] on button "MAKE A BOOKING" at bounding box center [767, 524] width 182 height 37
